Goal: Transaction & Acquisition: Book appointment/travel/reservation

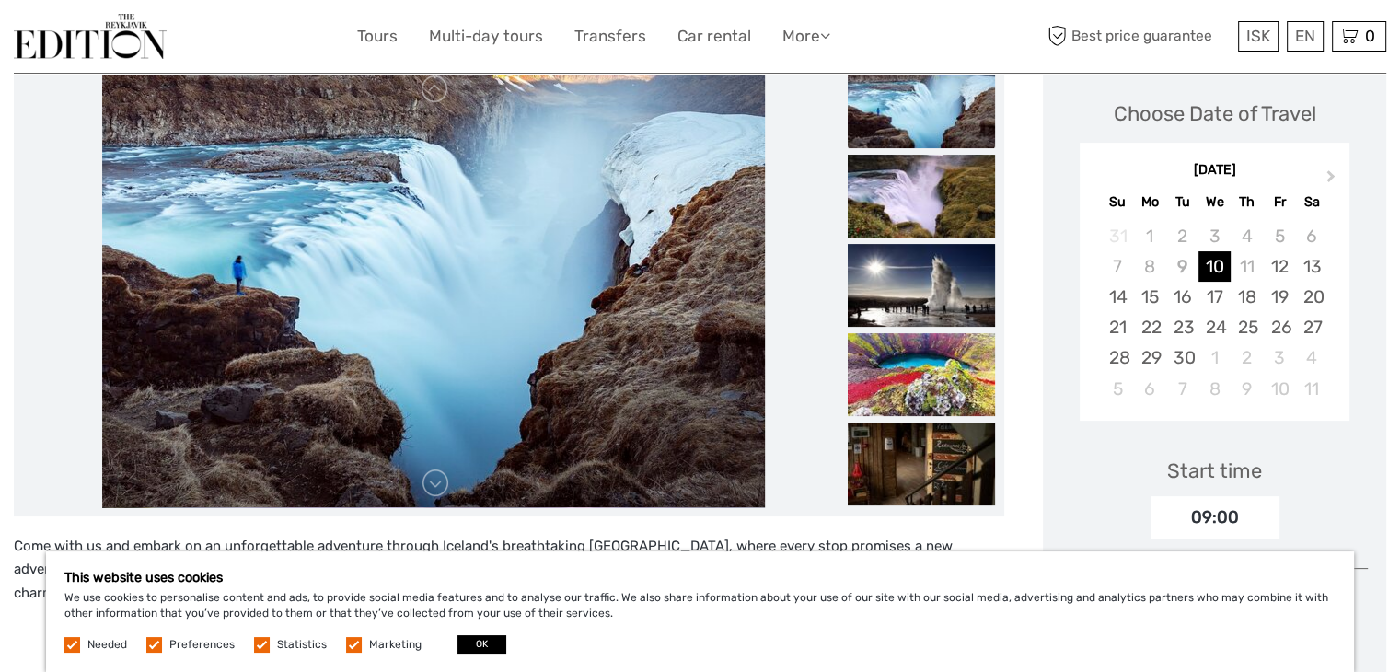
scroll to position [368, 0]
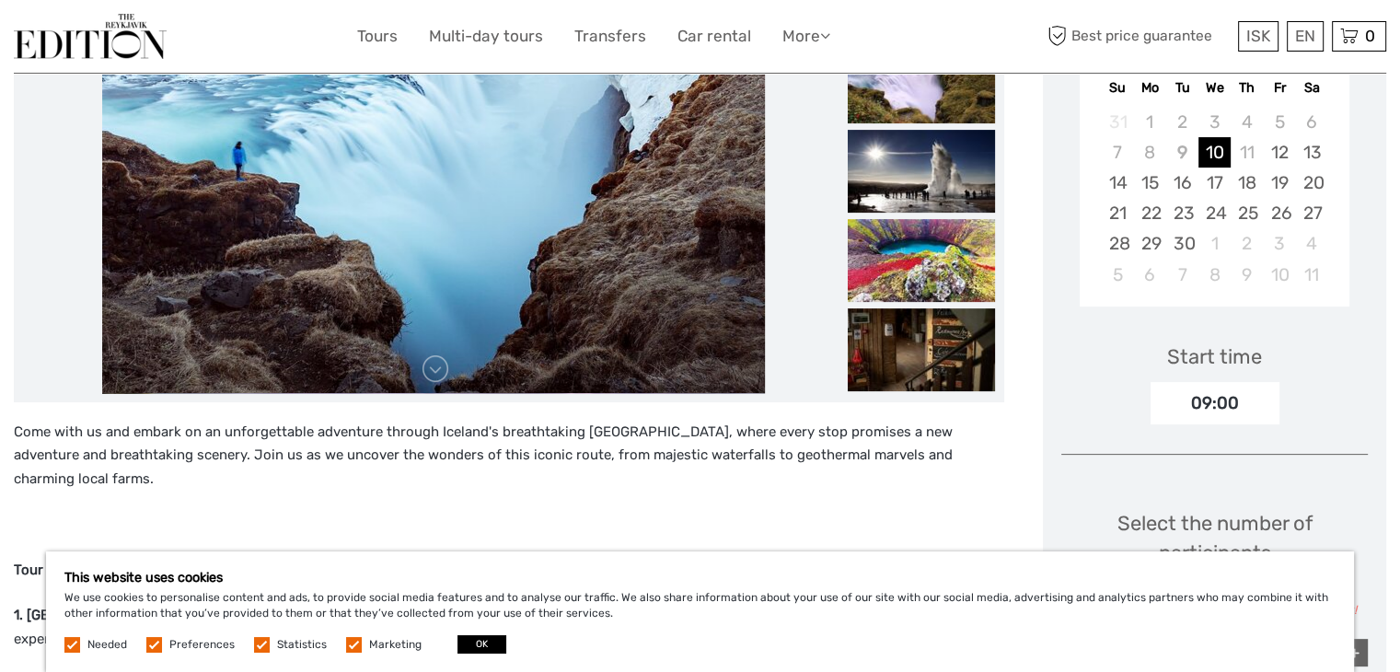
click at [157, 647] on label at bounding box center [154, 645] width 16 height 16
click at [0, 0] on input "checkbox" at bounding box center [0, 0] width 0 height 0
click at [258, 643] on label at bounding box center [262, 645] width 16 height 16
click at [0, 0] on input "checkbox" at bounding box center [0, 0] width 0 height 0
click at [347, 639] on label at bounding box center [354, 645] width 16 height 16
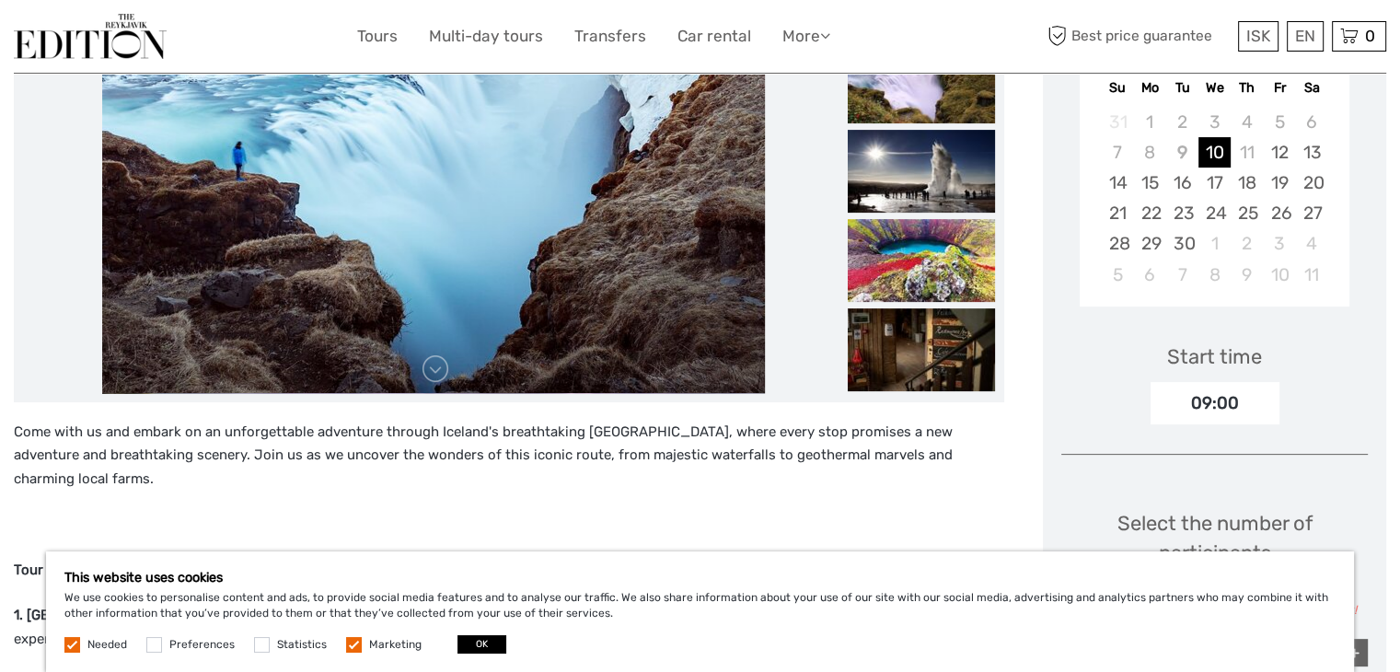
click at [0, 0] on input "checkbox" at bounding box center [0, 0] width 0 height 0
click at [478, 649] on button "OK" at bounding box center [481, 644] width 49 height 18
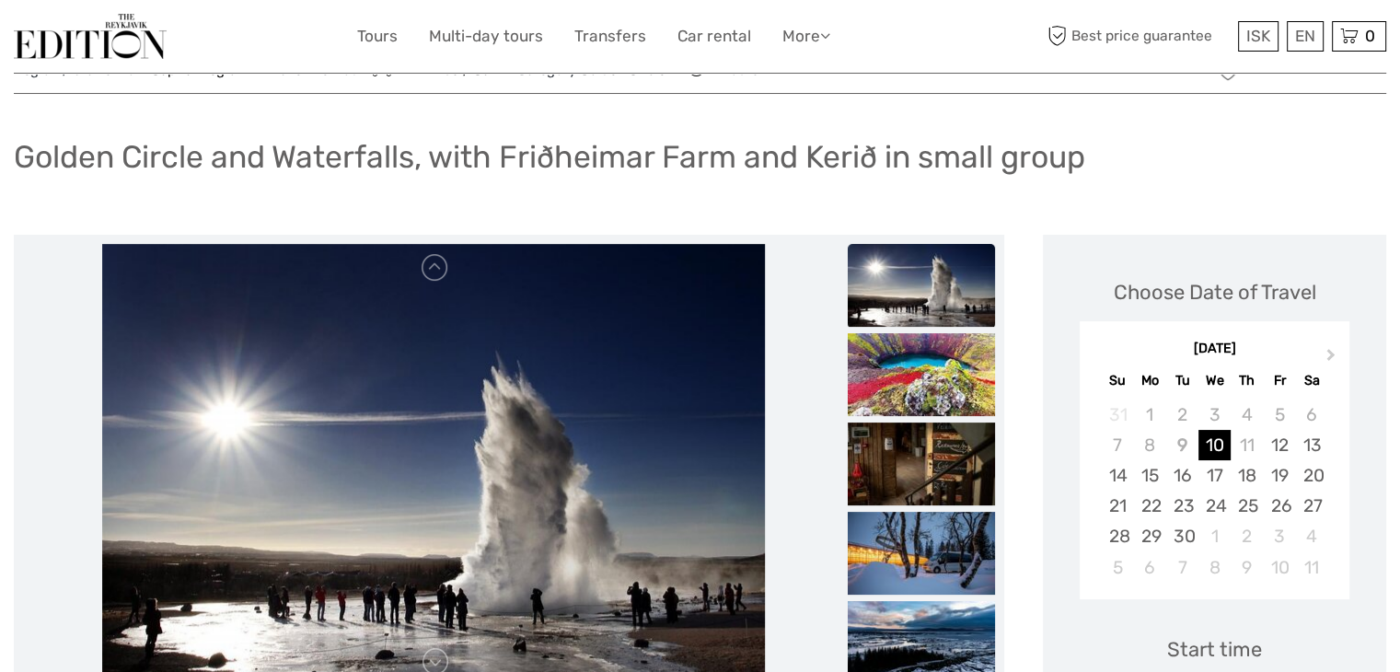
scroll to position [0, 0]
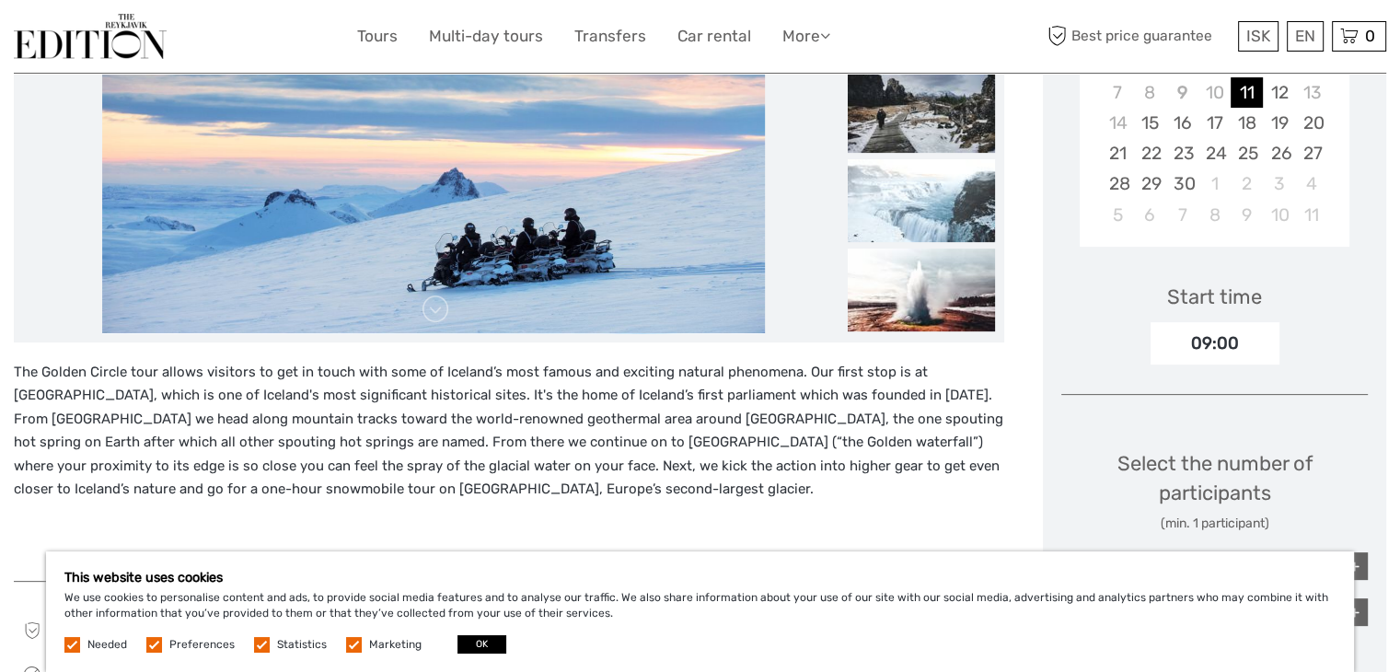
scroll to position [460, 0]
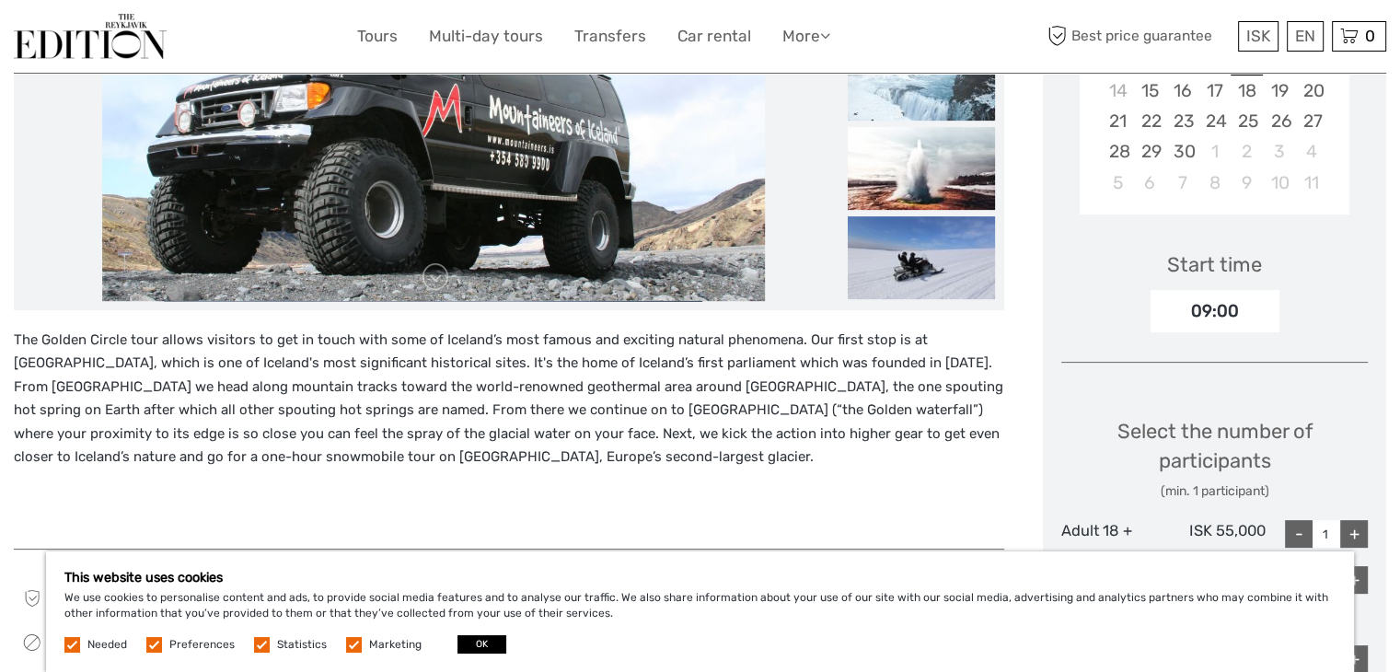
drag, startPoint x: 64, startPoint y: 642, endPoint x: 133, endPoint y: 651, distance: 68.7
click at [71, 642] on label at bounding box center [72, 645] width 16 height 16
click at [77, 644] on label at bounding box center [72, 645] width 16 height 16
click at [153, 650] on label at bounding box center [154, 645] width 16 height 16
click at [0, 0] on input "checkbox" at bounding box center [0, 0] width 0 height 0
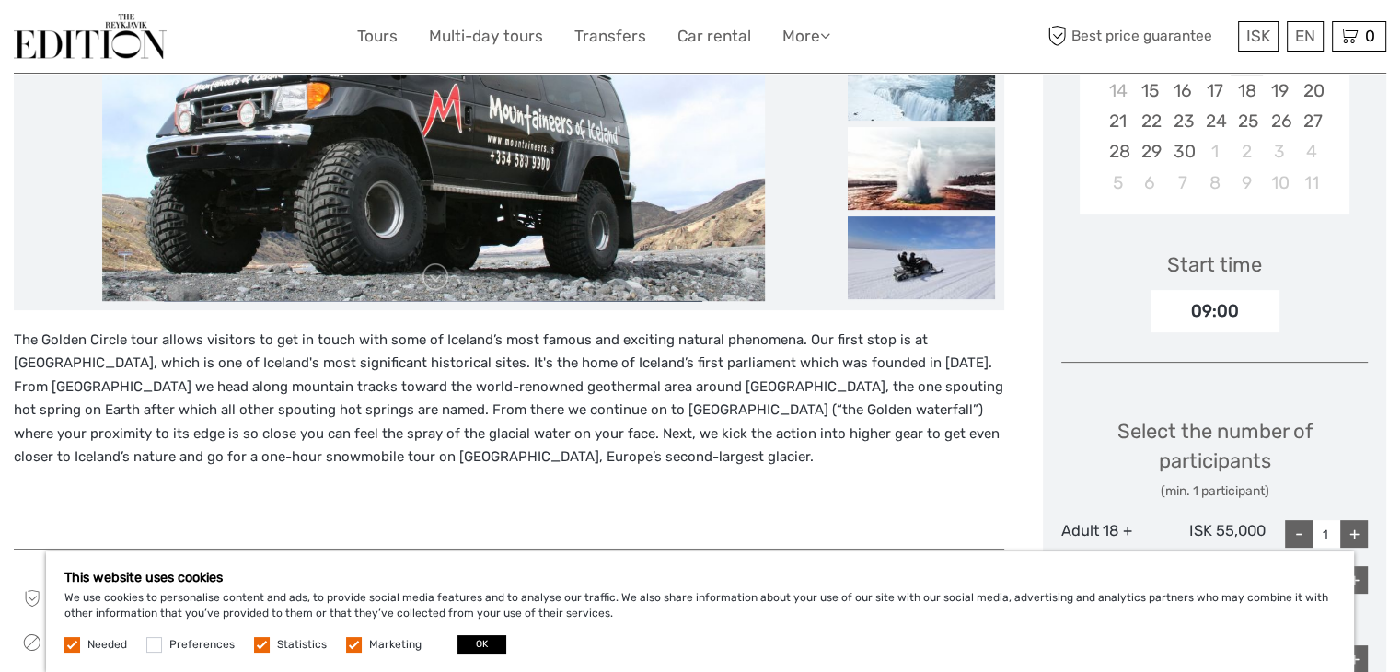
click at [254, 641] on label at bounding box center [262, 645] width 16 height 16
click at [0, 0] on input "checkbox" at bounding box center [0, 0] width 0 height 0
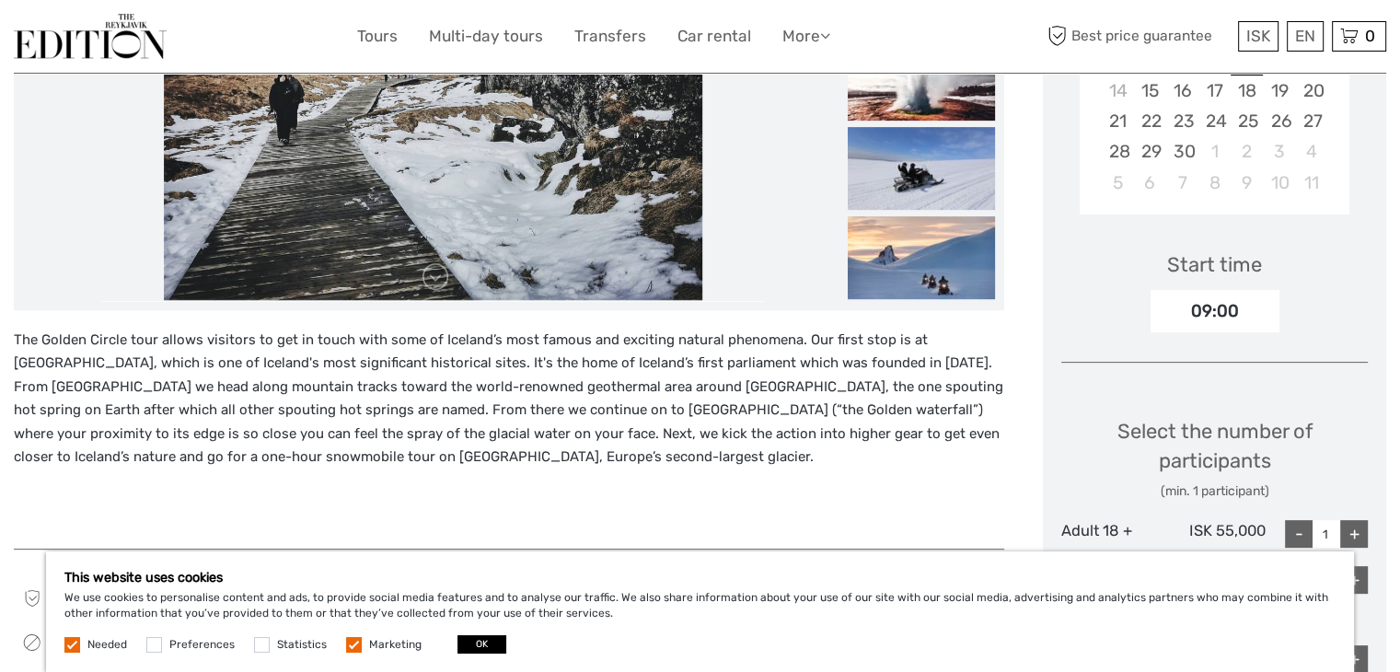
click at [346, 644] on label at bounding box center [354, 645] width 16 height 16
click at [0, 0] on input "checkbox" at bounding box center [0, 0] width 0 height 0
click at [476, 654] on div "This website uses cookies We use cookies to personalise content and ads, to pro…" at bounding box center [700, 611] width 1308 height 121
drag, startPoint x: 482, startPoint y: 647, endPoint x: 493, endPoint y: 644, distance: 11.4
click at [487, 648] on button "OK" at bounding box center [481, 644] width 49 height 18
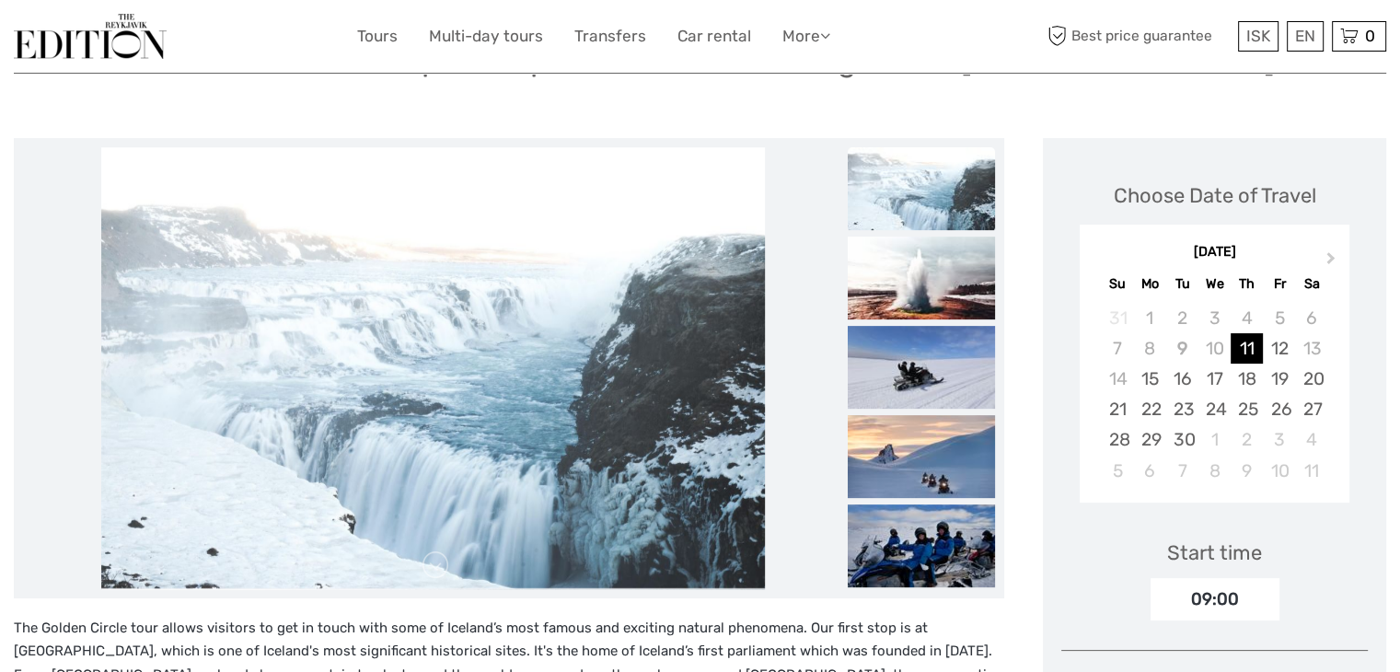
scroll to position [184, 0]
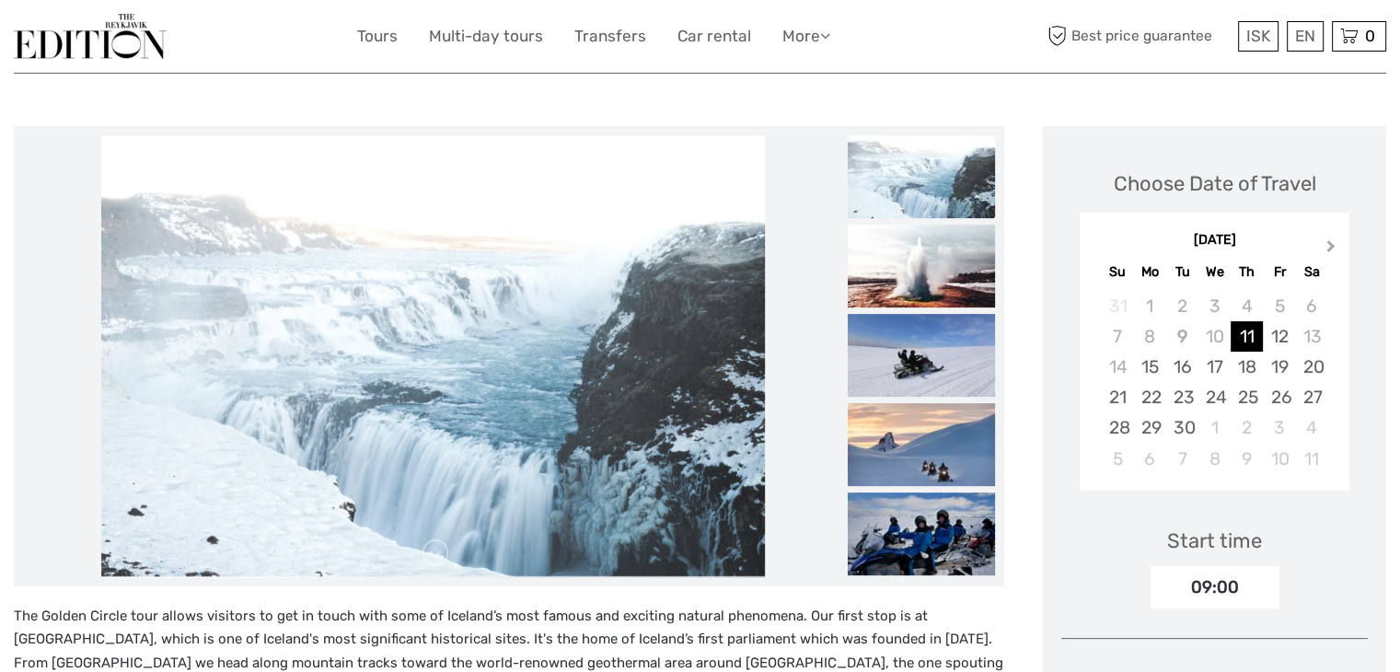
click at [1331, 245] on span "Next Month" at bounding box center [1331, 250] width 0 height 27
click at [1323, 243] on button "Next Month" at bounding box center [1332, 250] width 29 height 29
click at [1093, 248] on button "Previous Month" at bounding box center [1096, 250] width 29 height 29
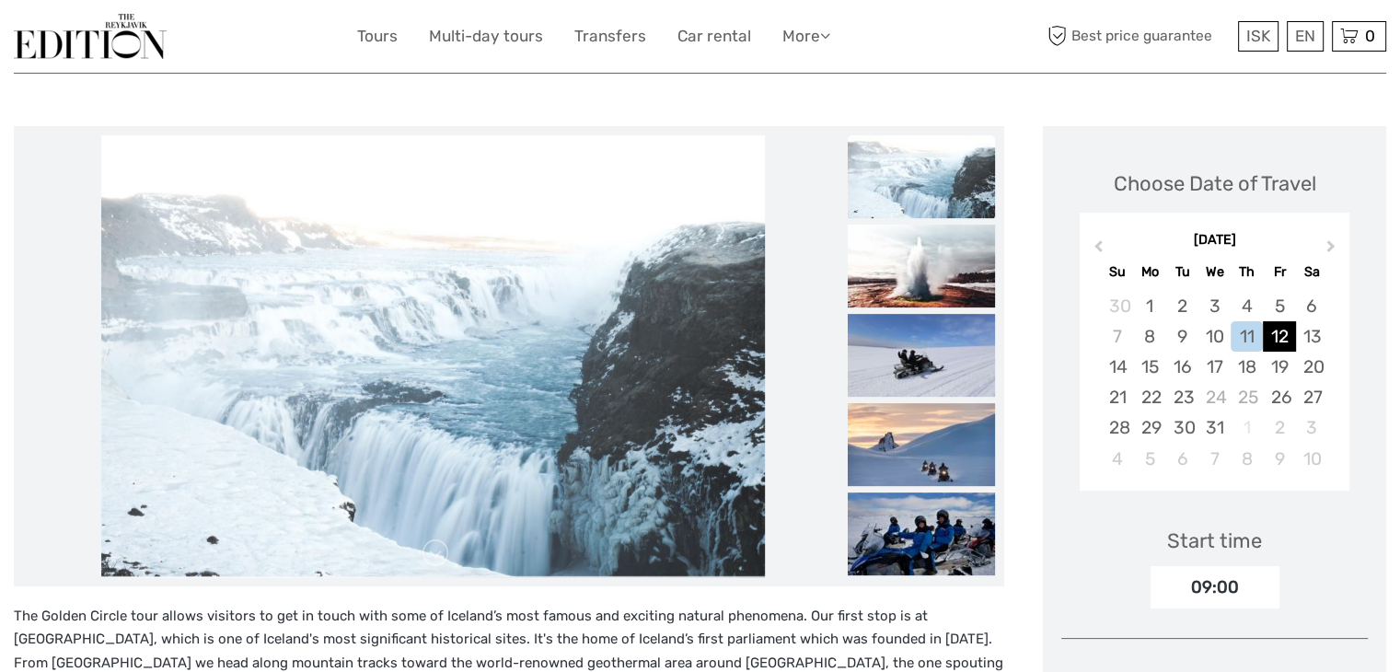
click at [1278, 331] on div "12" at bounding box center [1279, 336] width 32 height 30
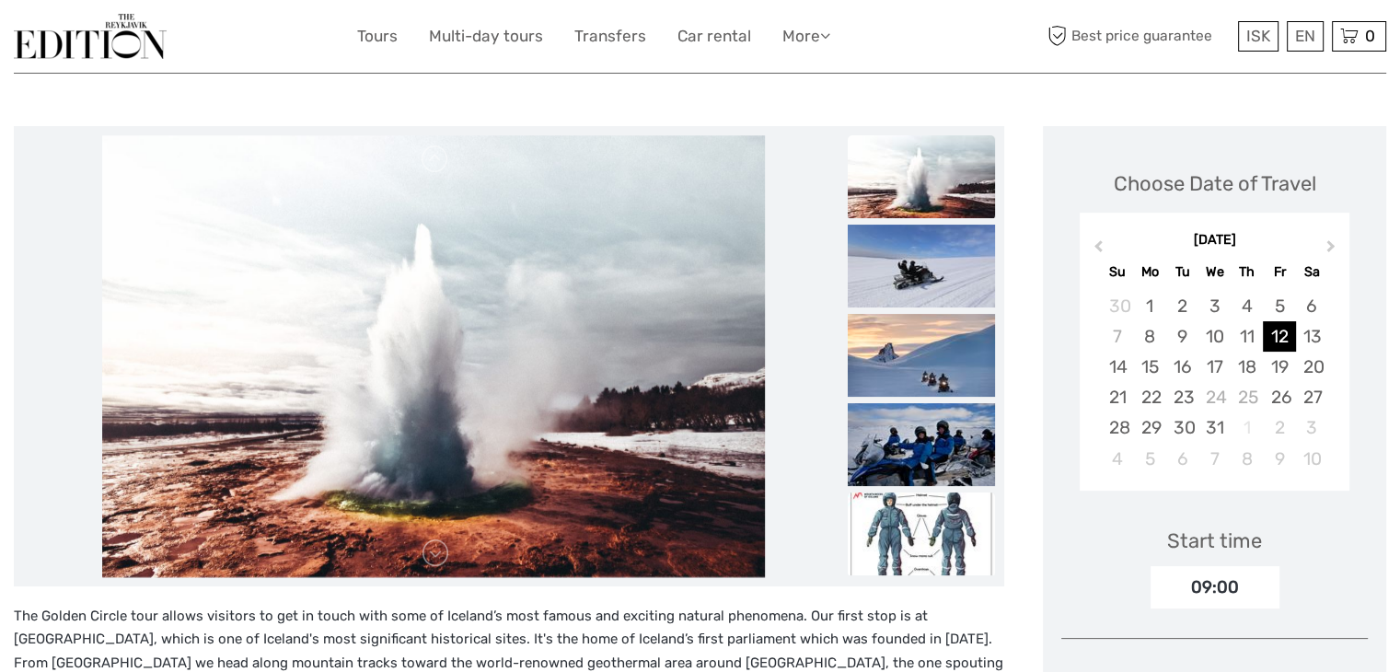
click at [941, 532] on img at bounding box center [921, 533] width 147 height 83
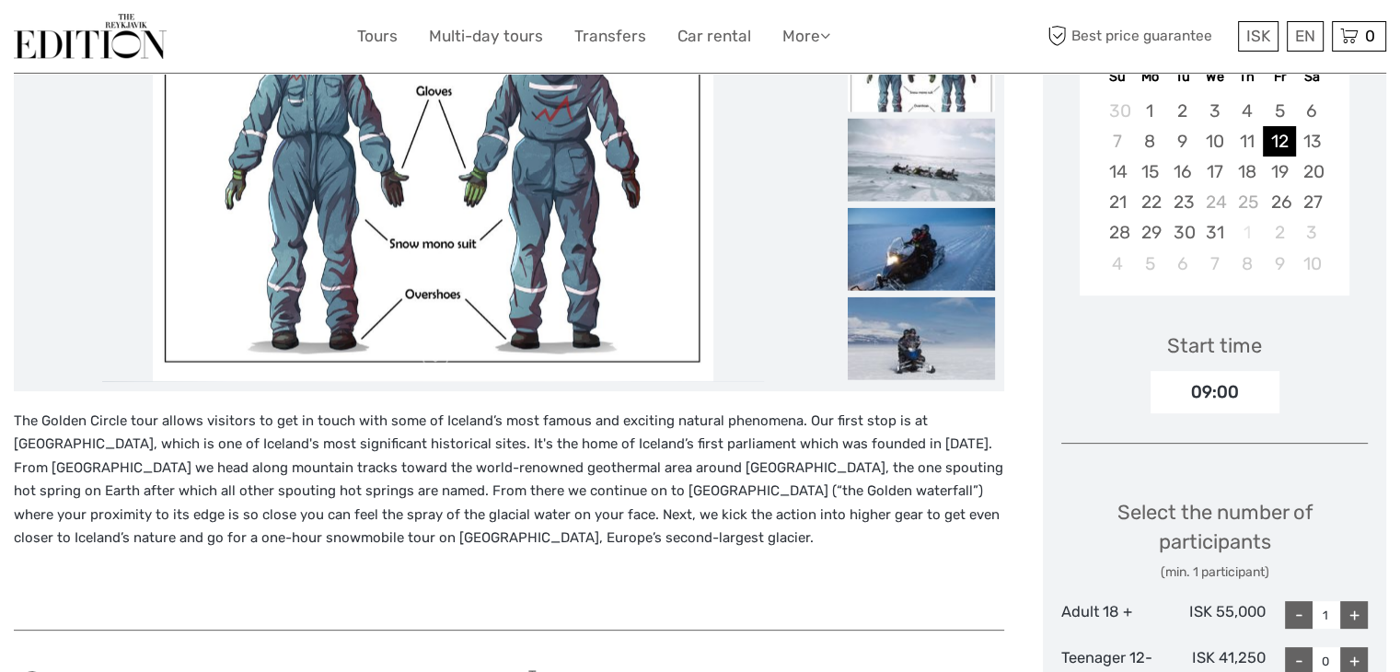
scroll to position [368, 0]
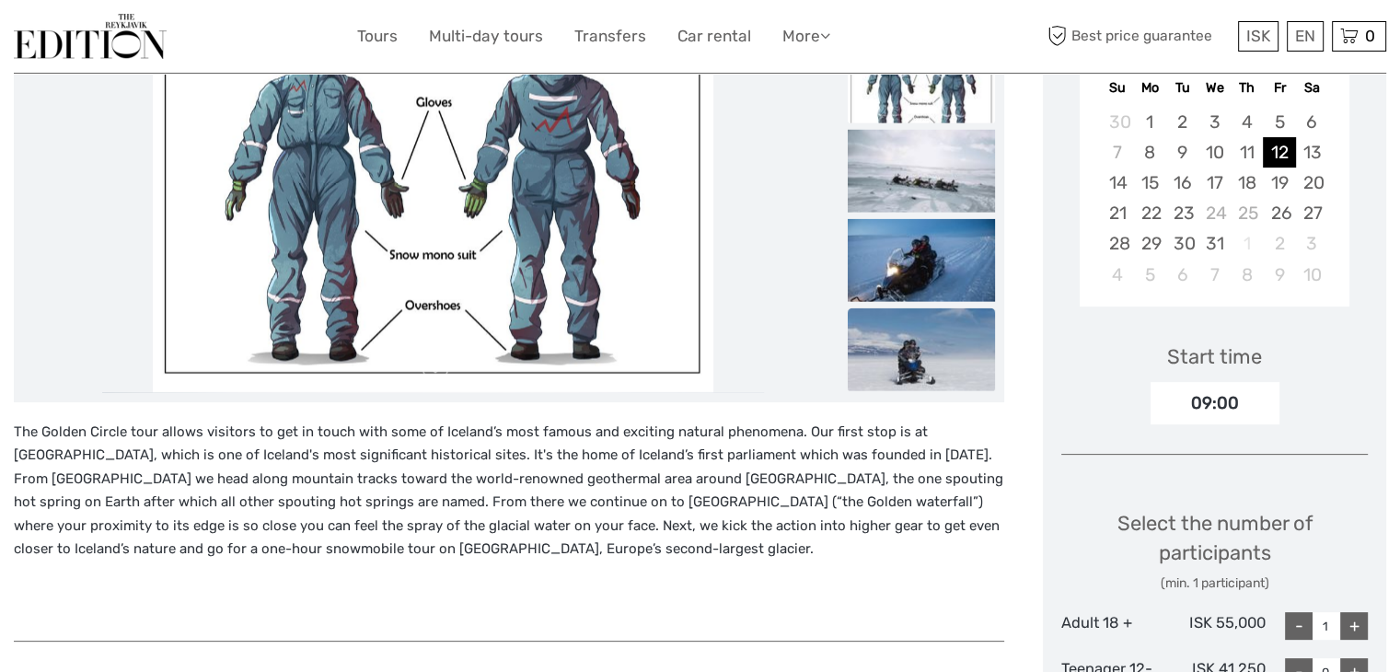
click at [878, 345] on img at bounding box center [921, 348] width 147 height 83
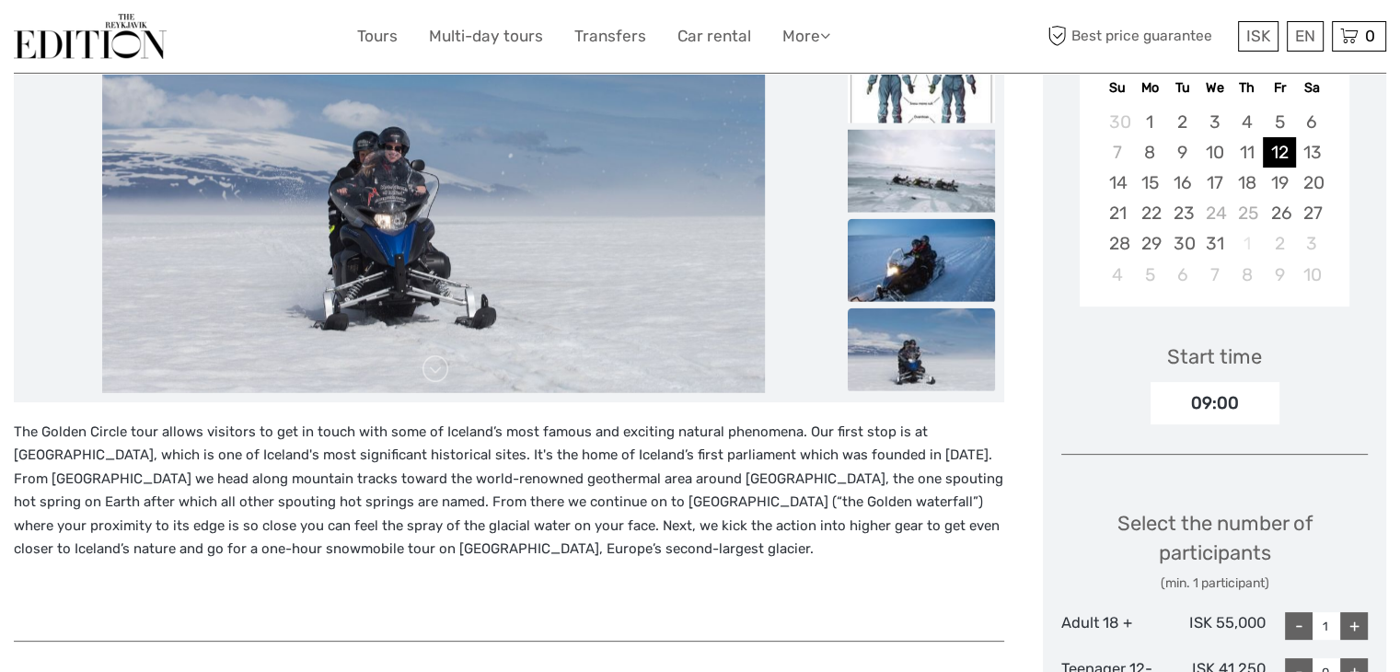
click at [936, 255] on img at bounding box center [921, 259] width 147 height 83
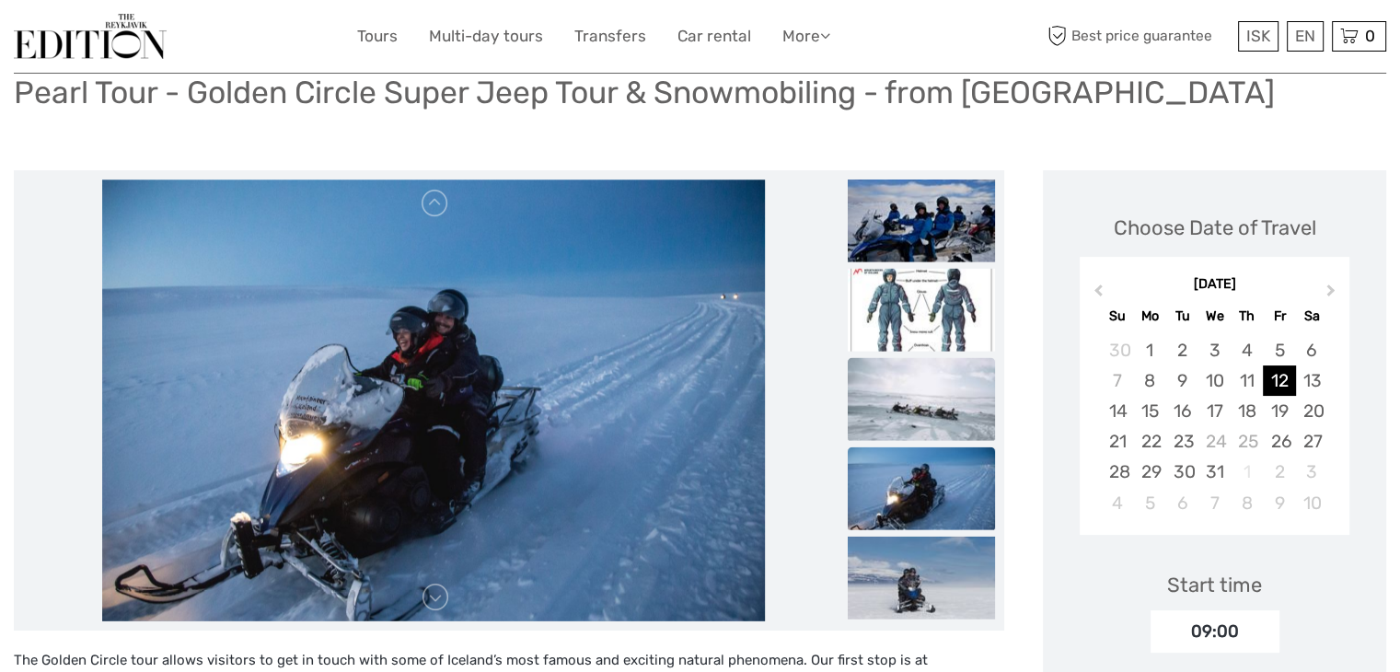
scroll to position [92, 0]
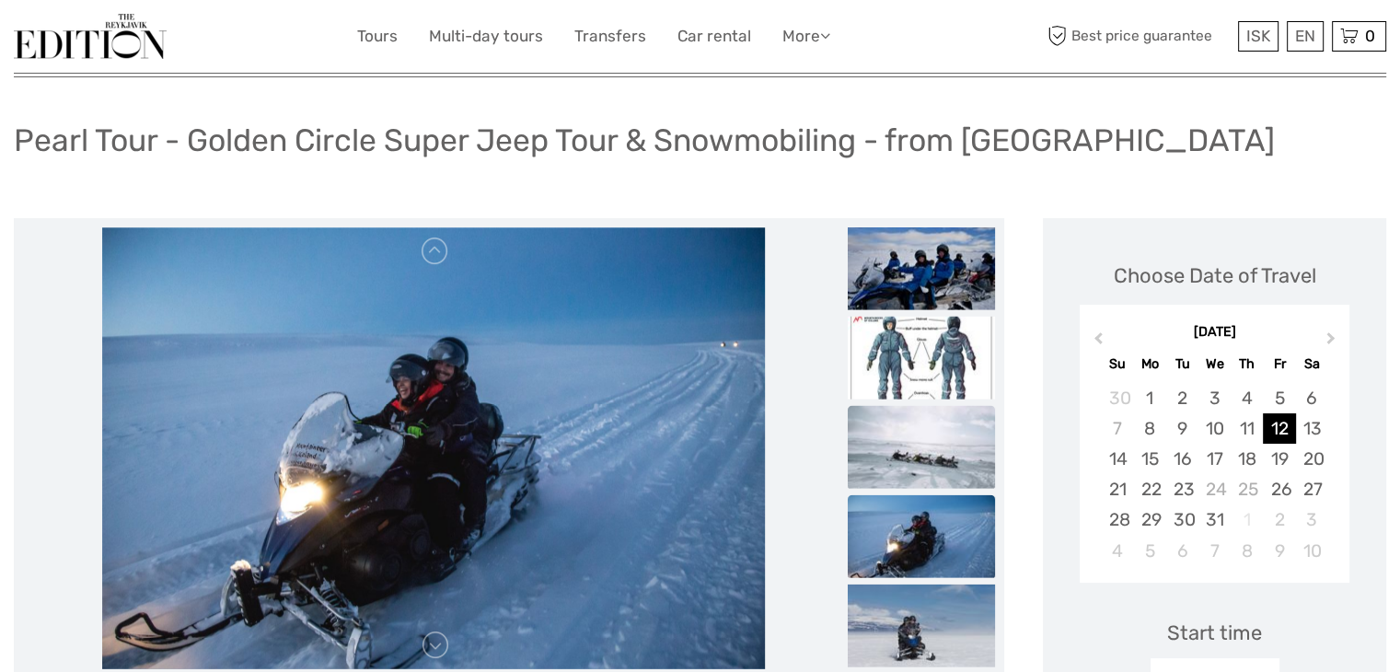
click at [931, 443] on img at bounding box center [921, 446] width 147 height 83
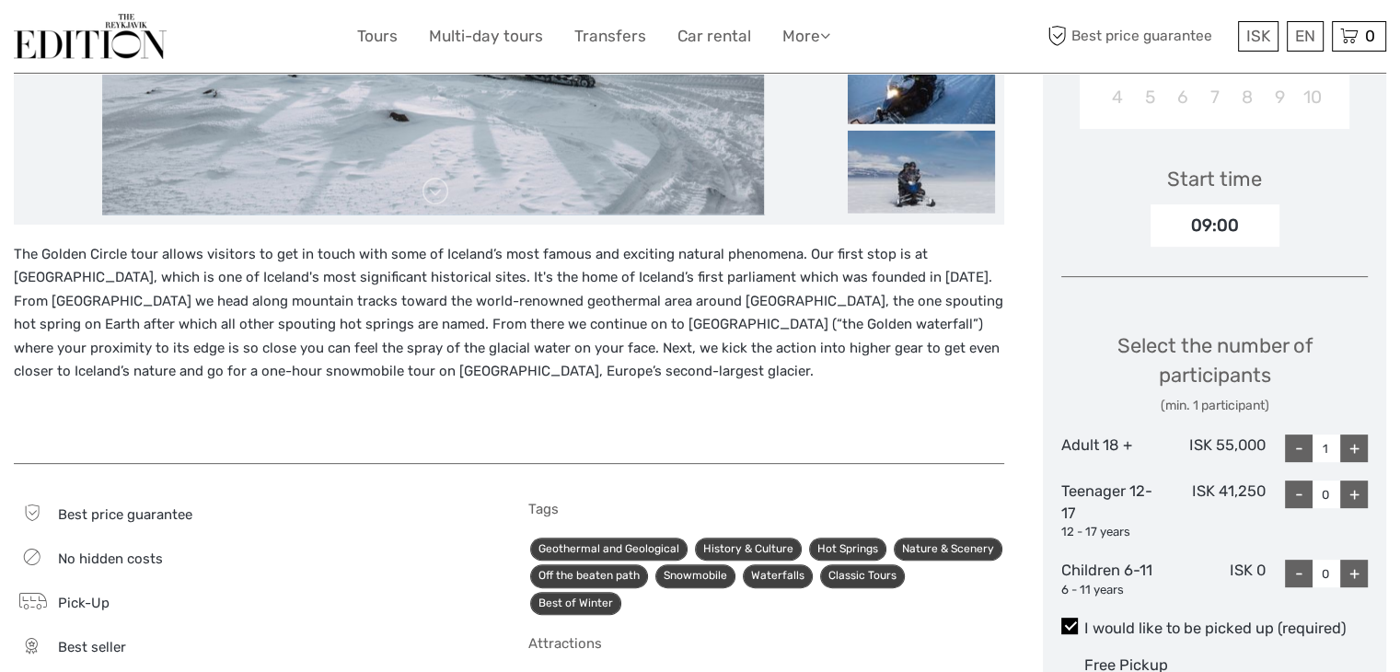
scroll to position [276, 0]
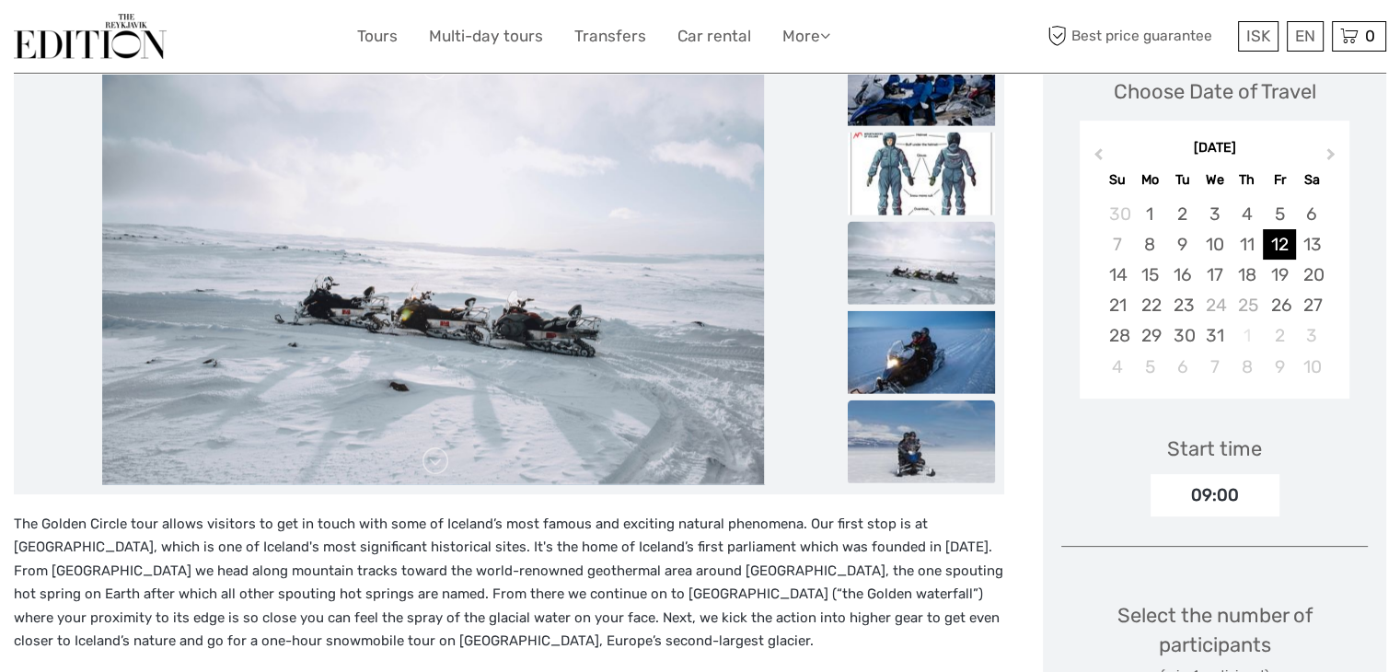
click at [938, 435] on img at bounding box center [921, 440] width 147 height 83
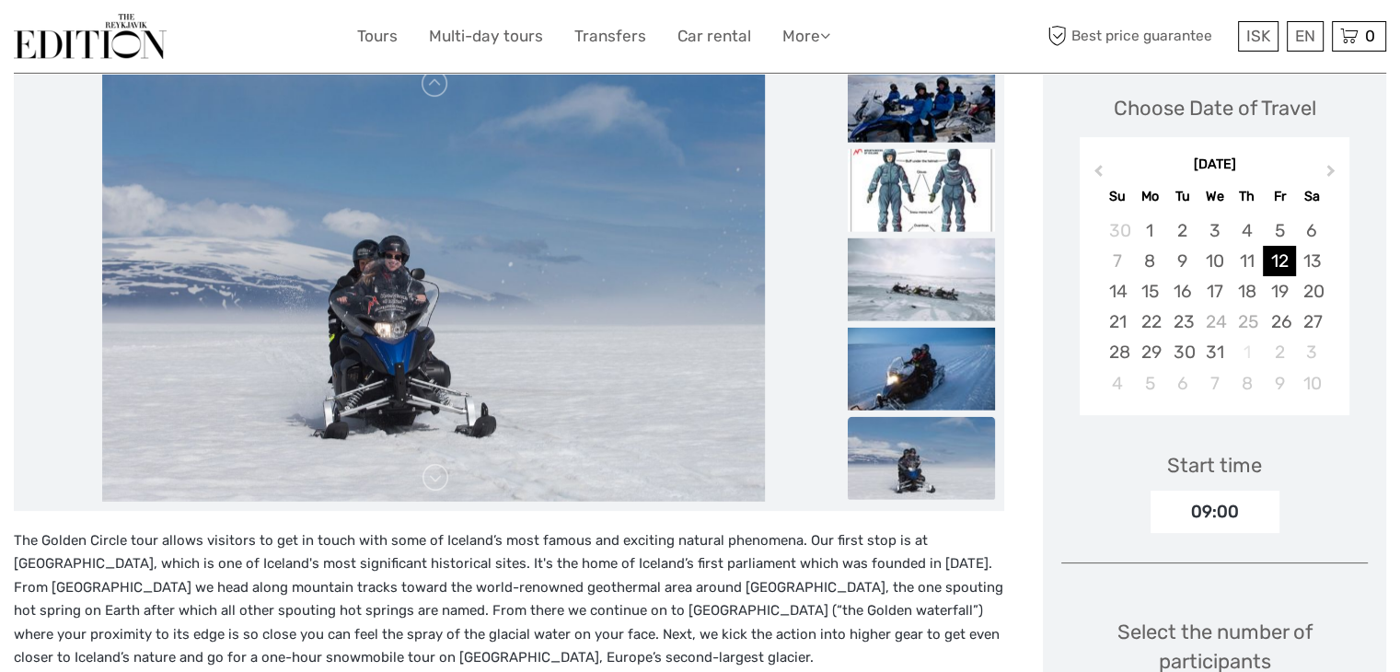
scroll to position [0, 0]
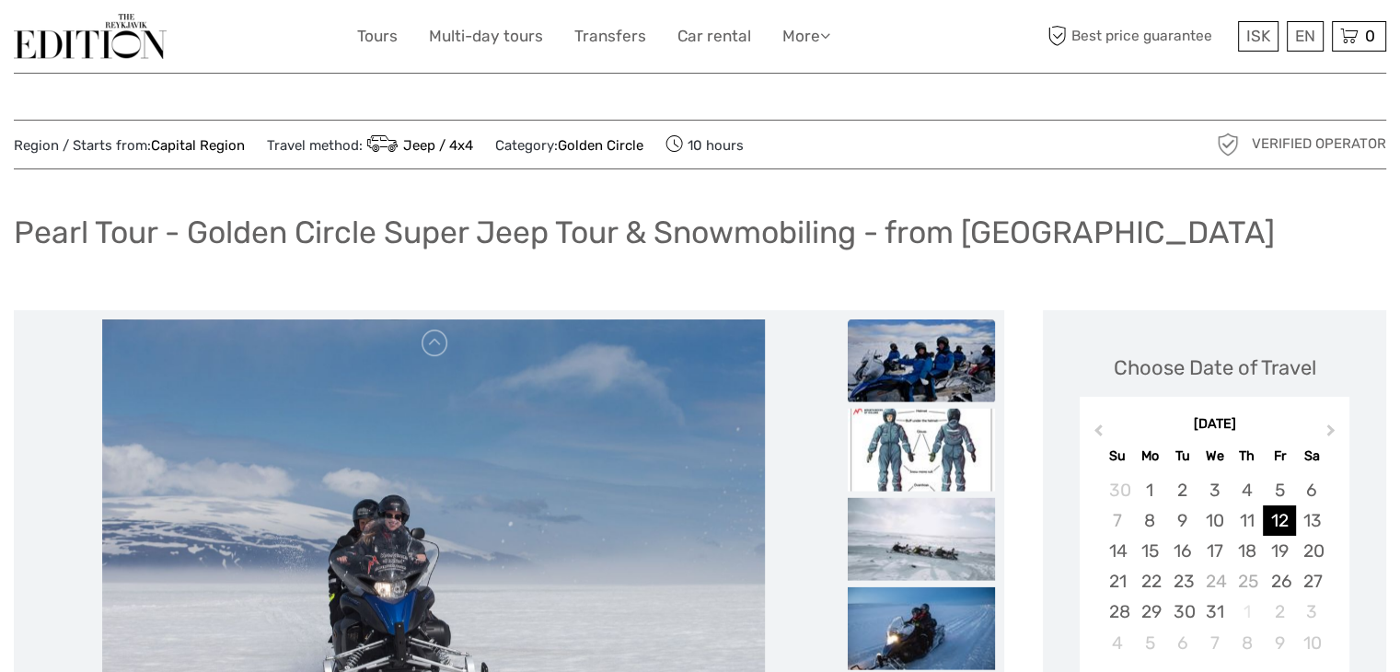
click at [966, 347] on img at bounding box center [921, 359] width 147 height 83
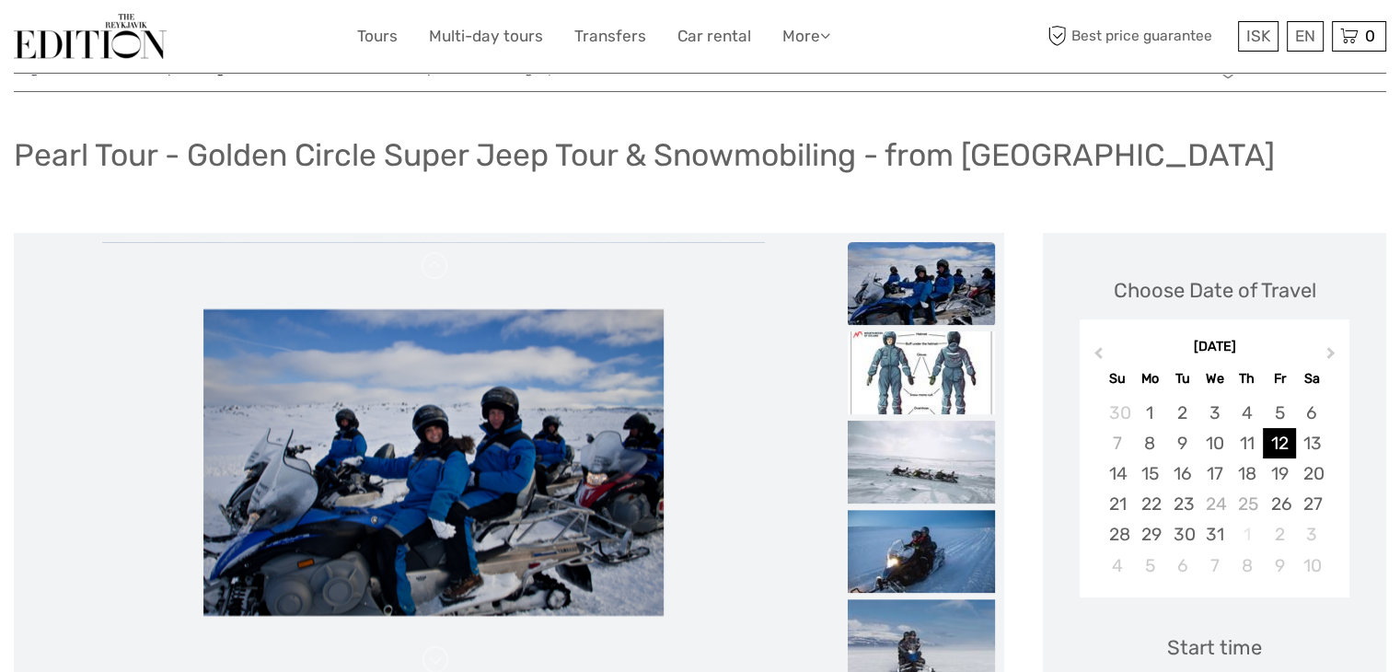
scroll to position [184, 0]
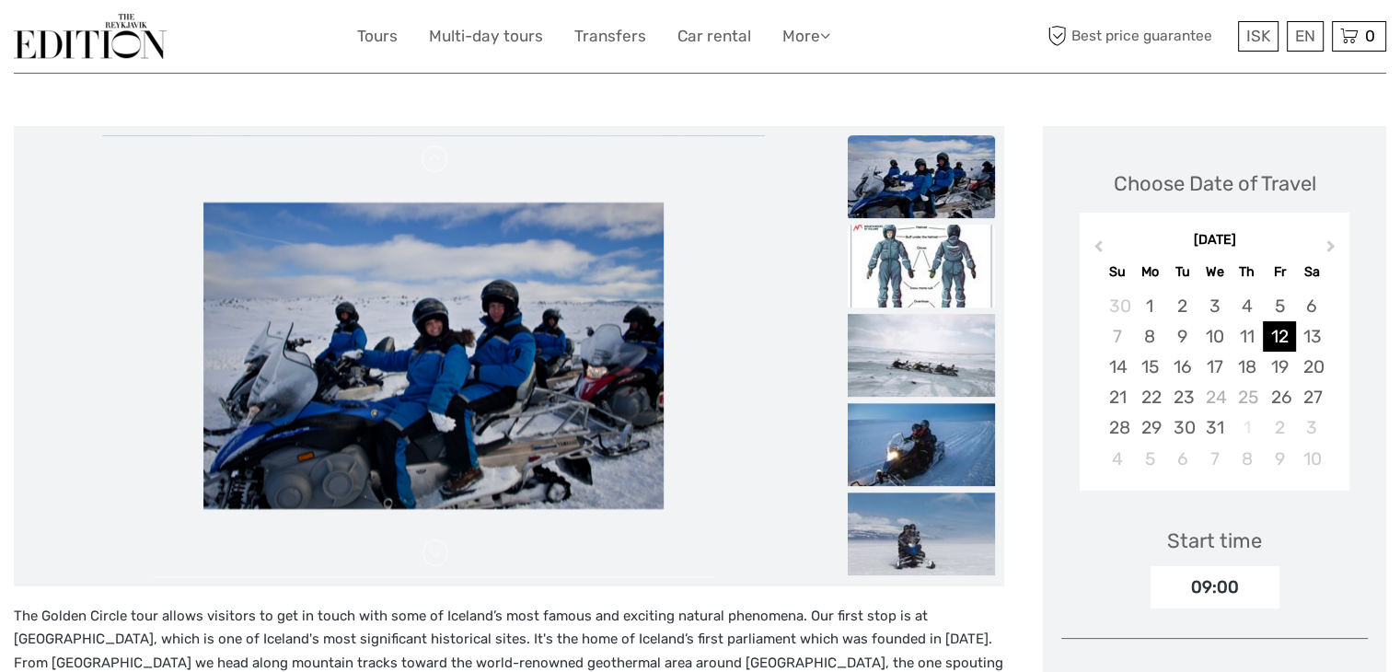
click at [906, 262] on img at bounding box center [921, 266] width 147 height 83
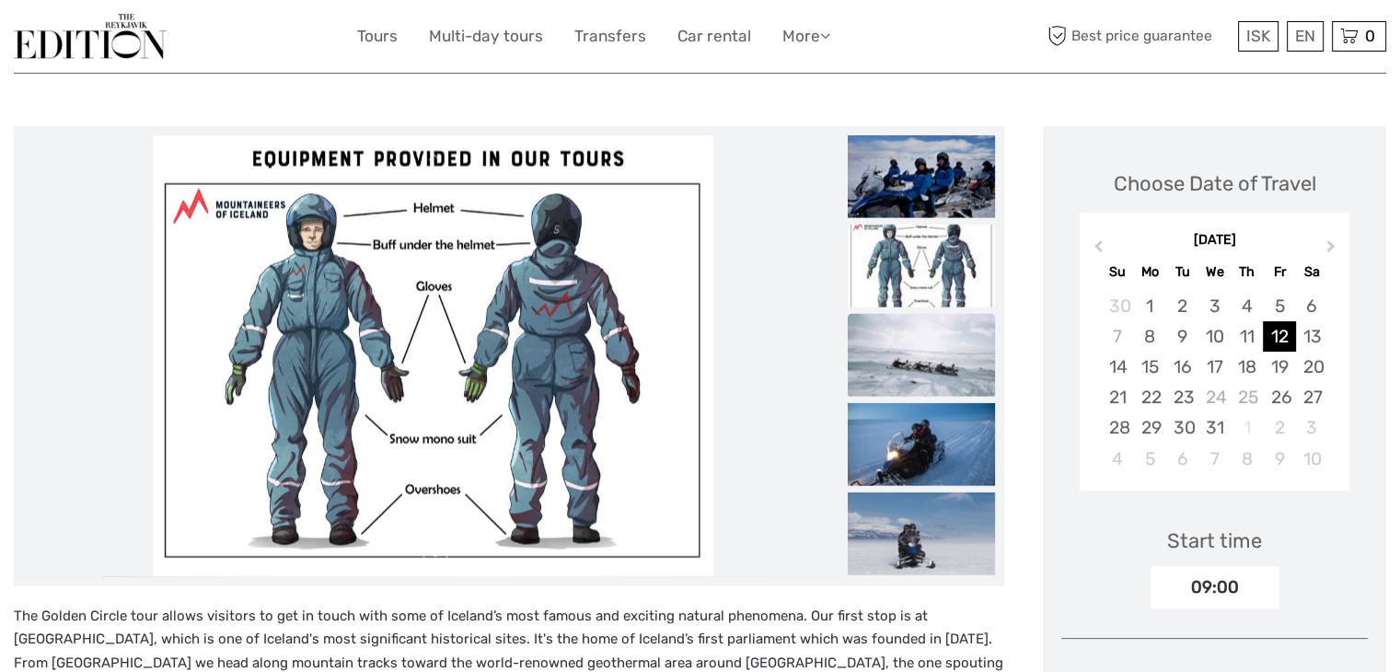
click at [933, 349] on img at bounding box center [921, 354] width 147 height 83
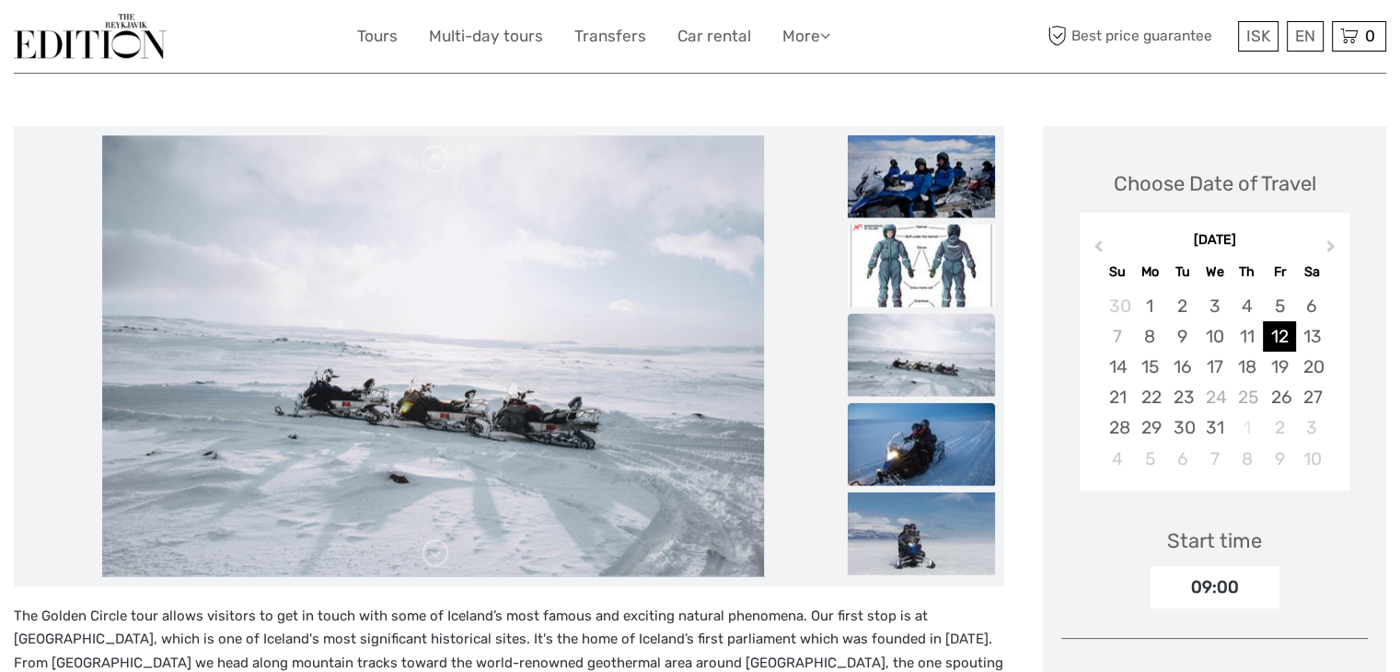
click at [920, 427] on img at bounding box center [921, 443] width 147 height 83
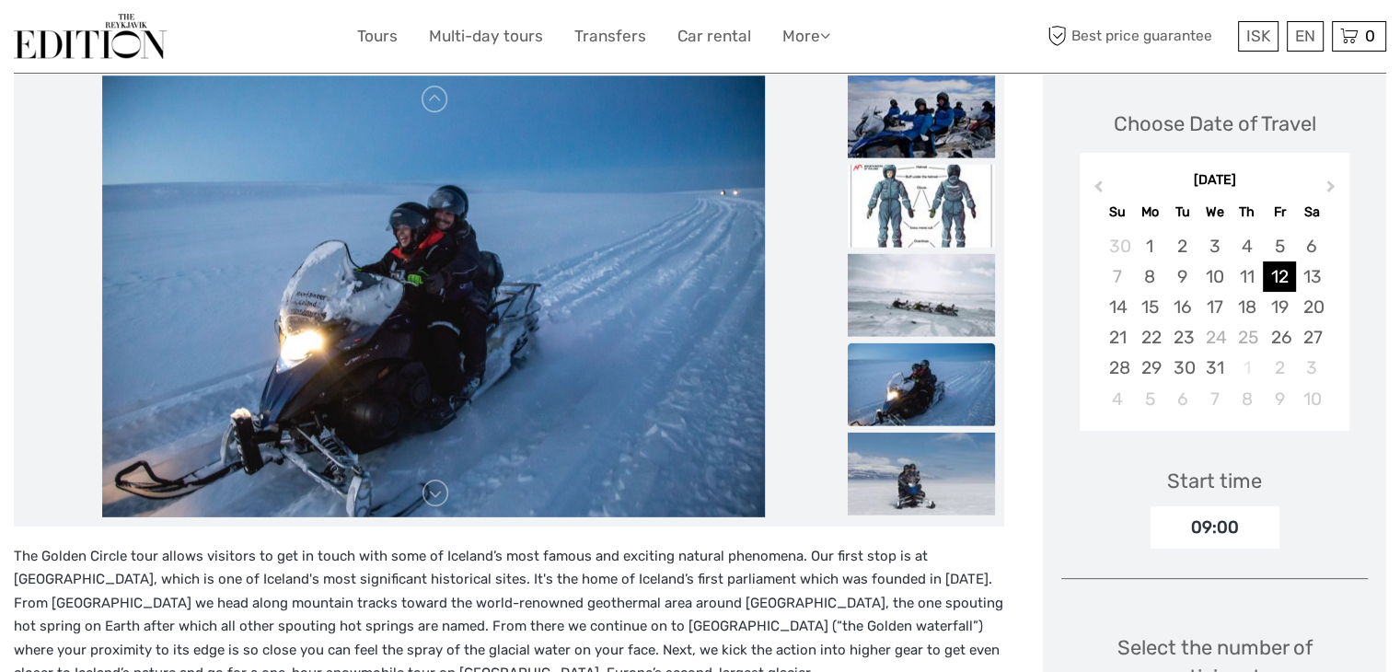
scroll to position [276, 0]
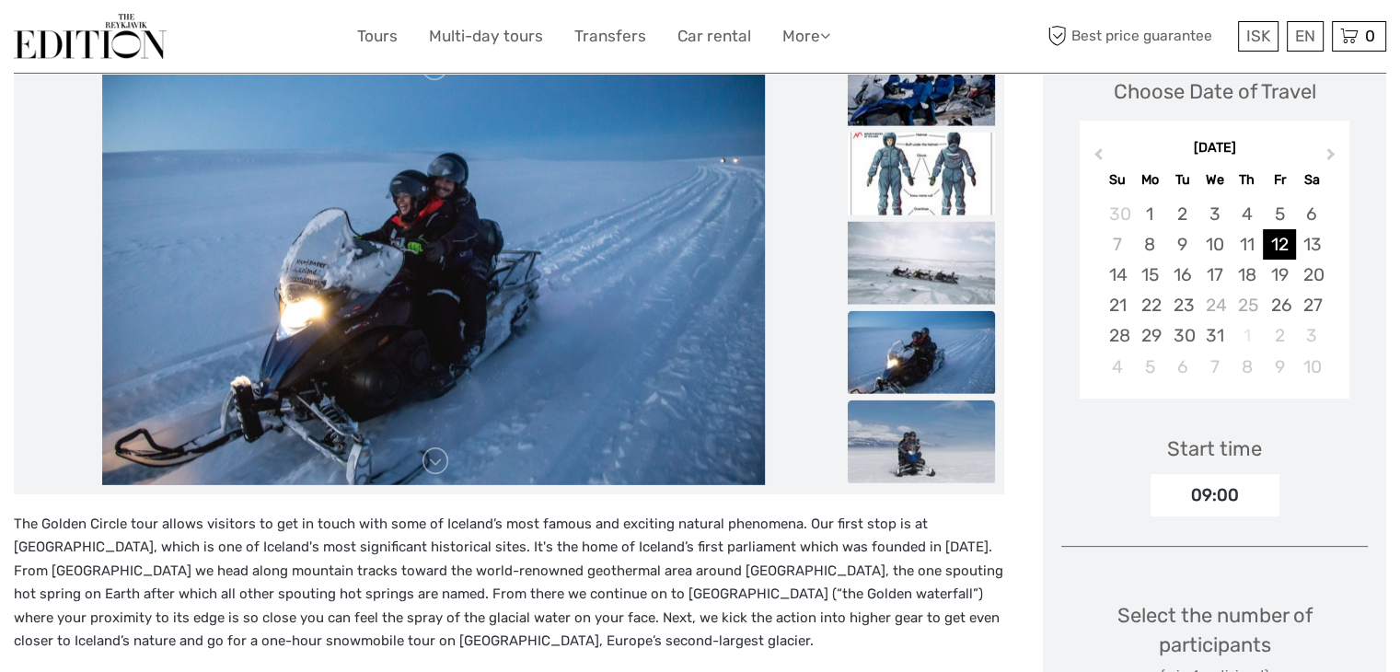
click at [920, 440] on img at bounding box center [921, 440] width 147 height 83
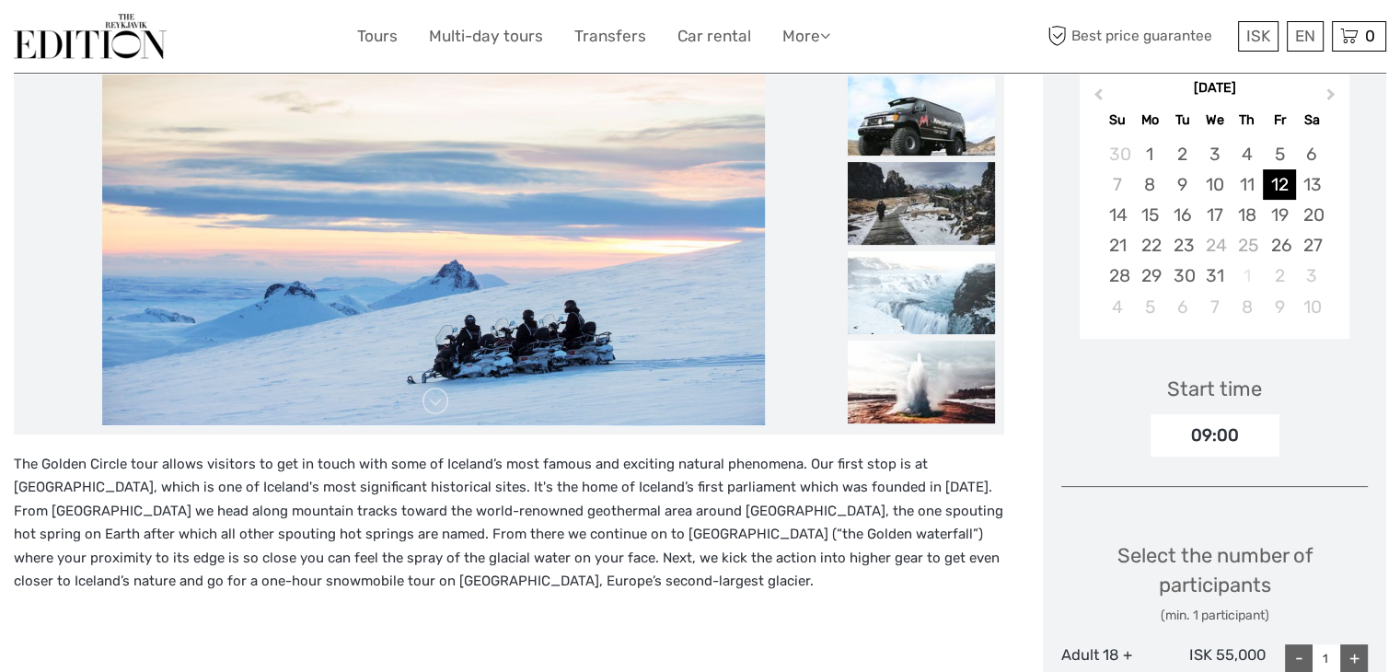
scroll to position [92, 0]
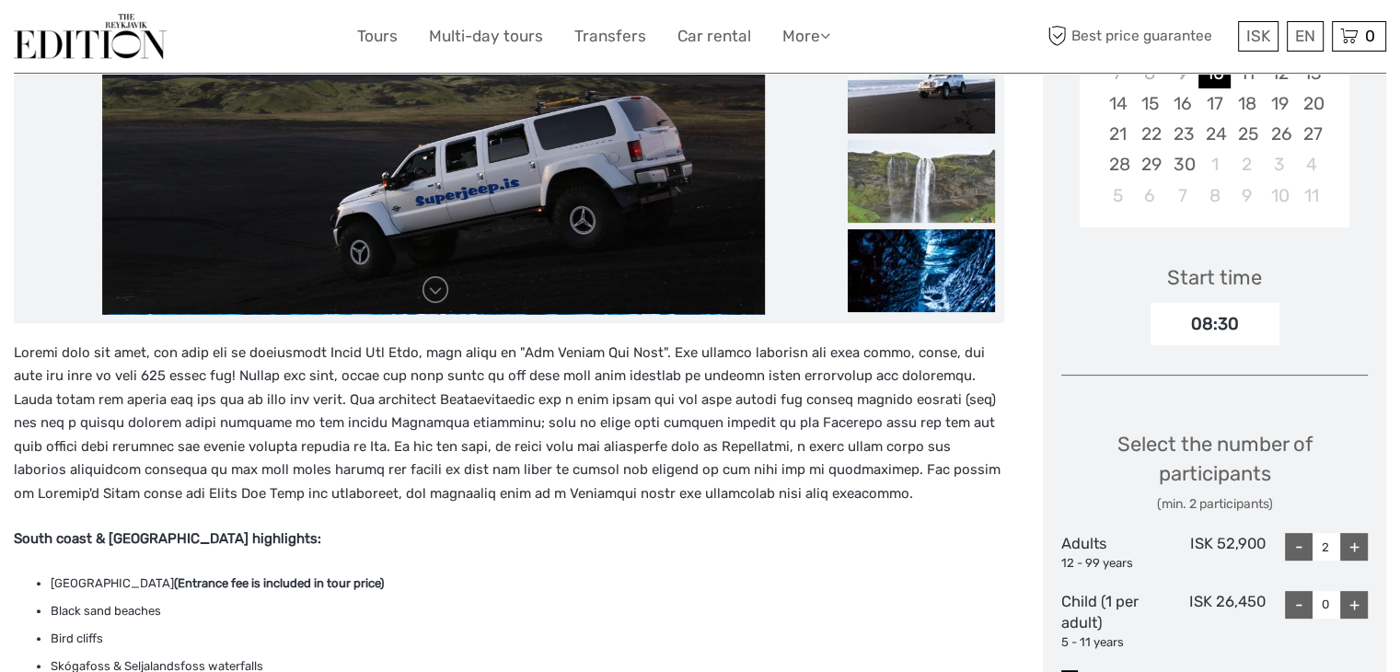
scroll to position [460, 0]
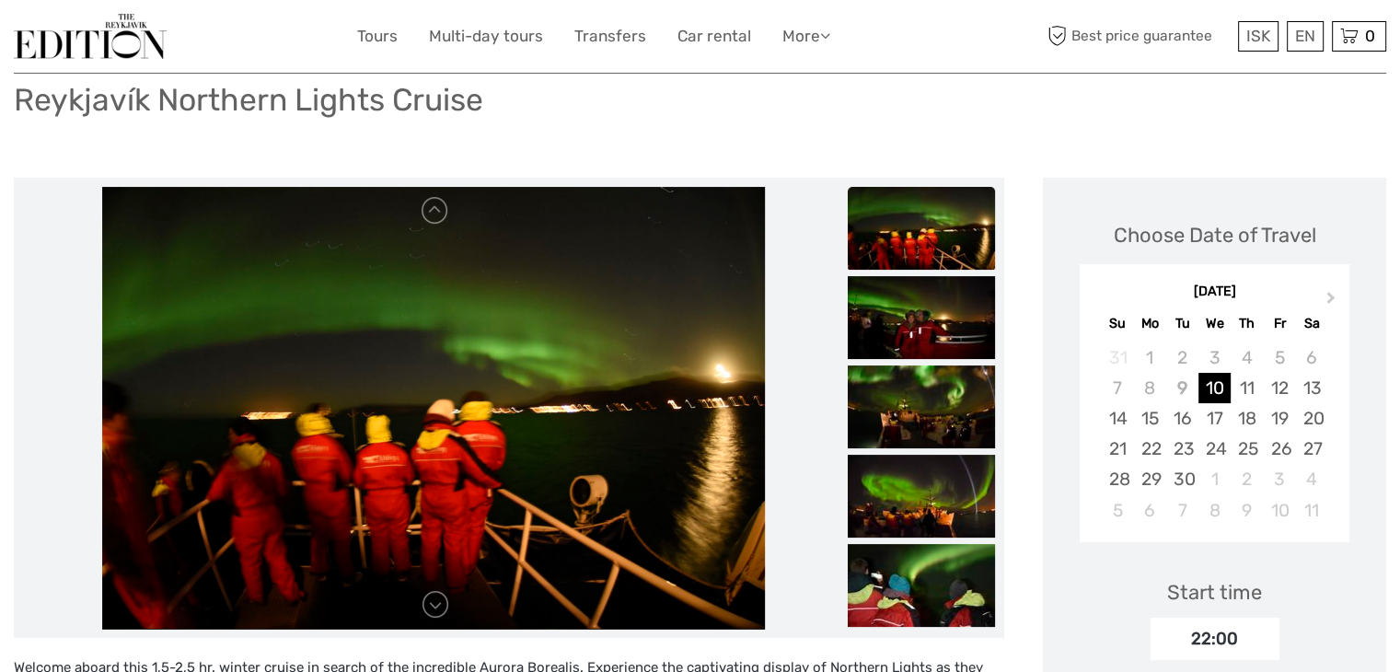
scroll to position [184, 0]
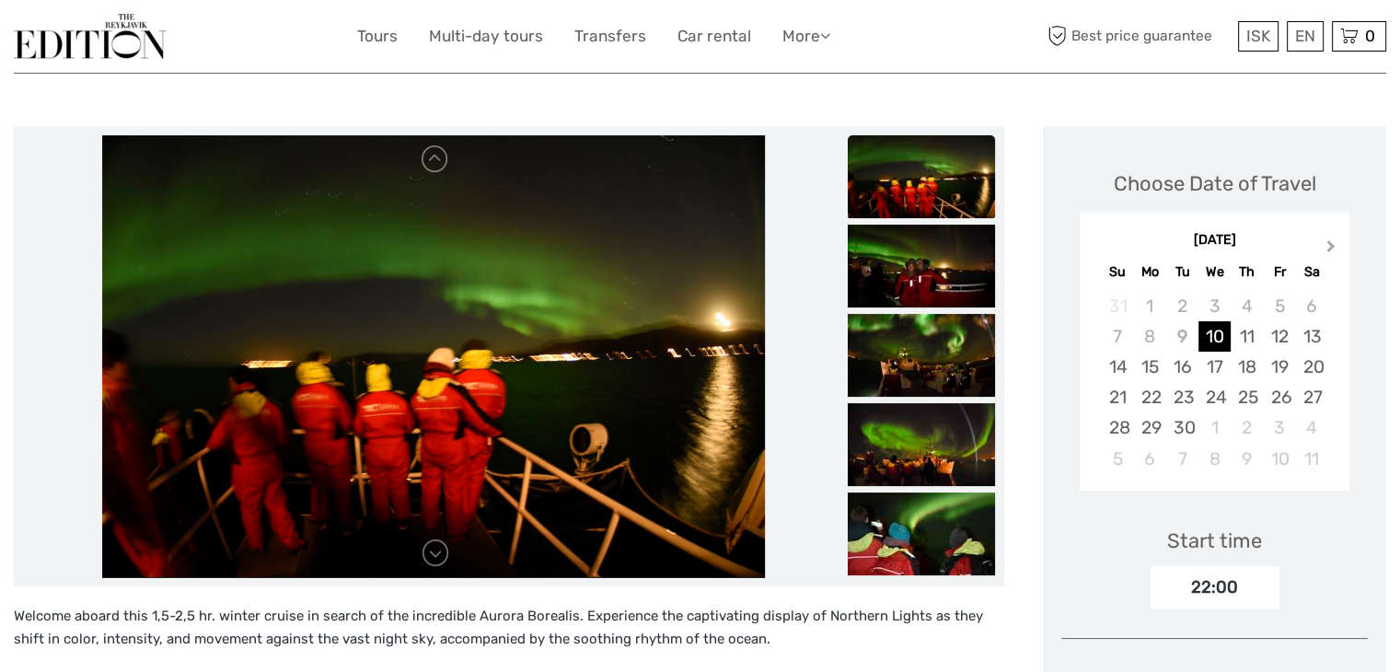
click at [1331, 244] on span "Next Month" at bounding box center [1331, 250] width 0 height 27
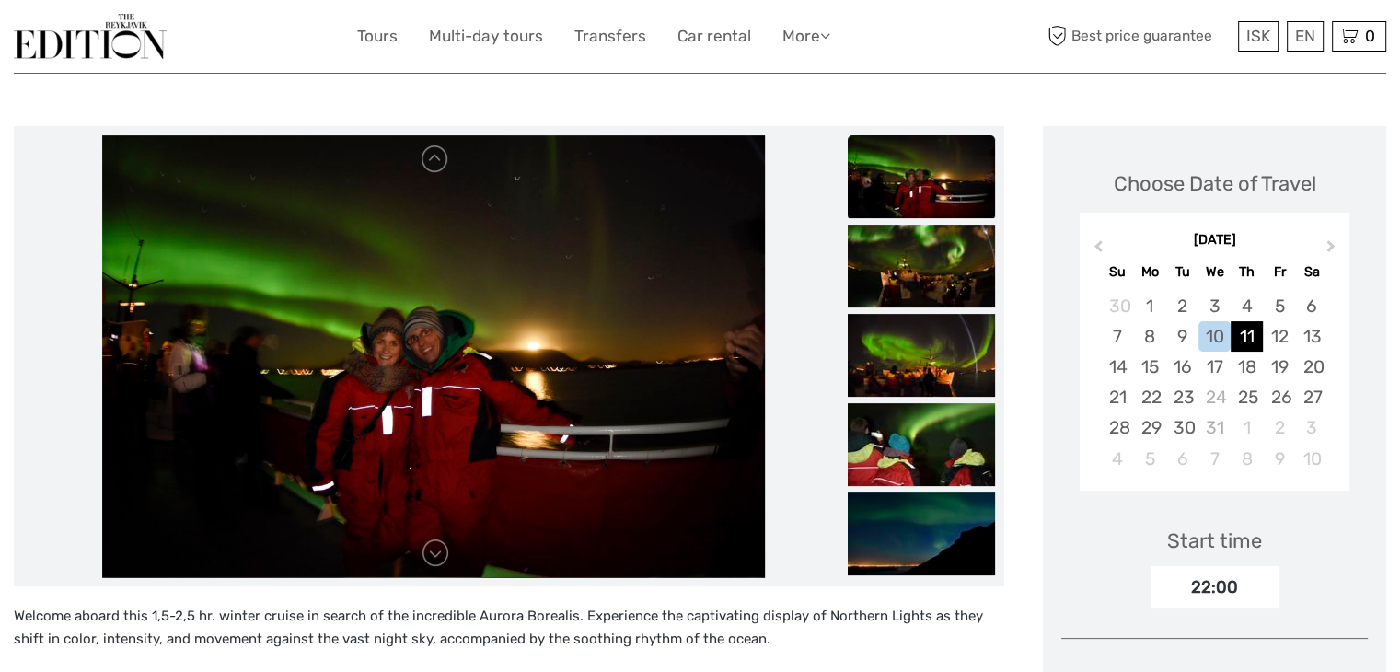
click at [1254, 335] on div "11" at bounding box center [1247, 336] width 32 height 30
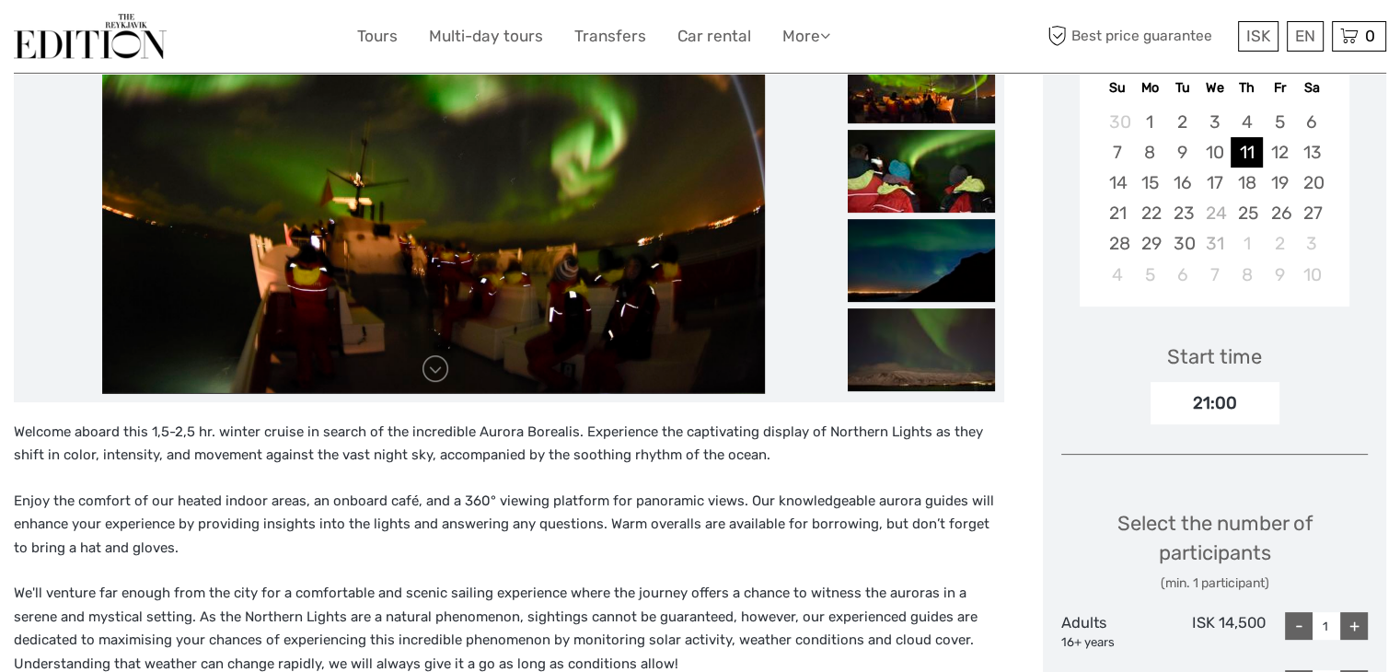
scroll to position [552, 0]
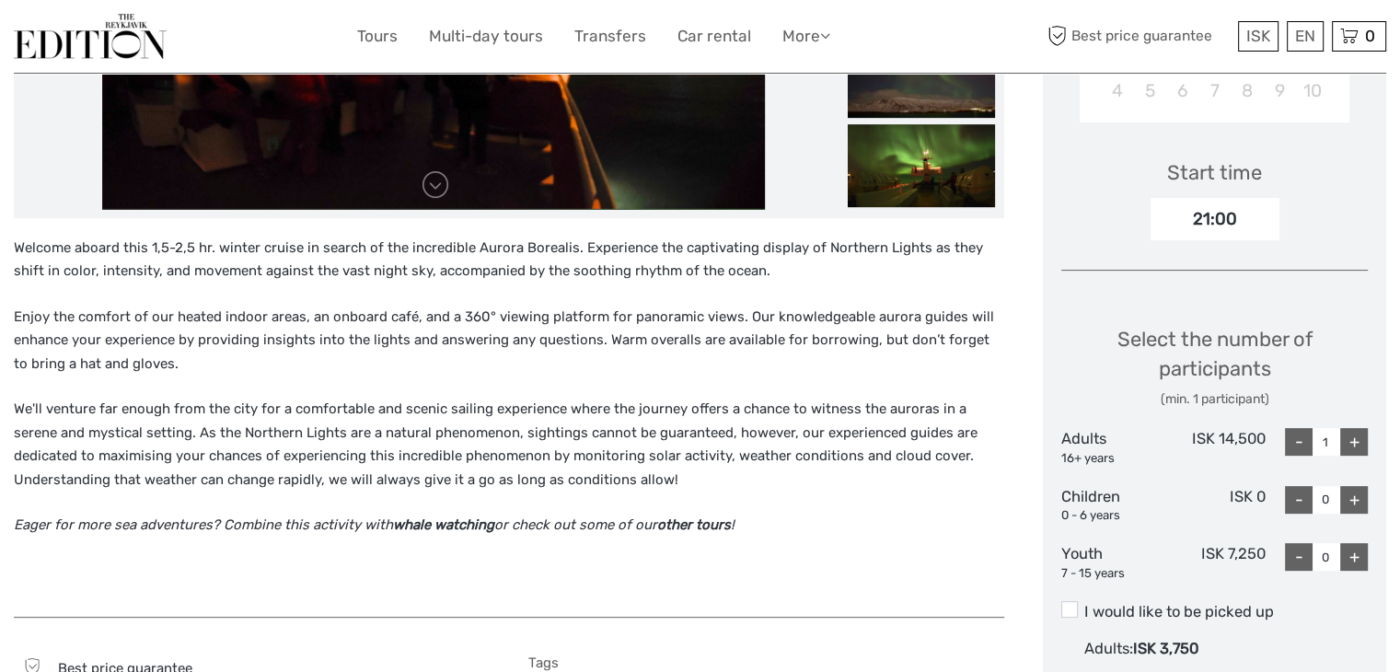
click at [1352, 438] on div "+" at bounding box center [1354, 442] width 28 height 28
drag, startPoint x: 1352, startPoint y: 438, endPoint x: 1367, endPoint y: 451, distance: 19.6
click at [1352, 439] on div "+" at bounding box center [1354, 442] width 28 height 28
click at [1298, 448] on div "-" at bounding box center [1299, 442] width 28 height 28
type input "2"
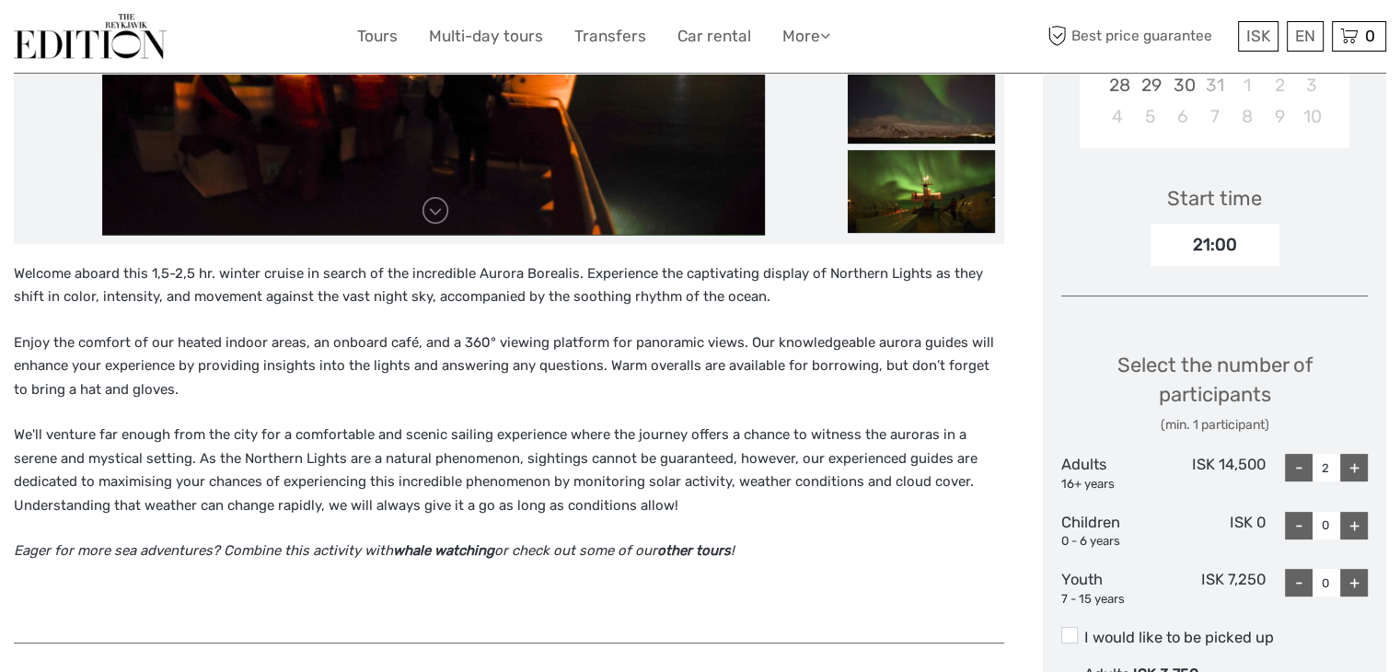
scroll to position [828, 0]
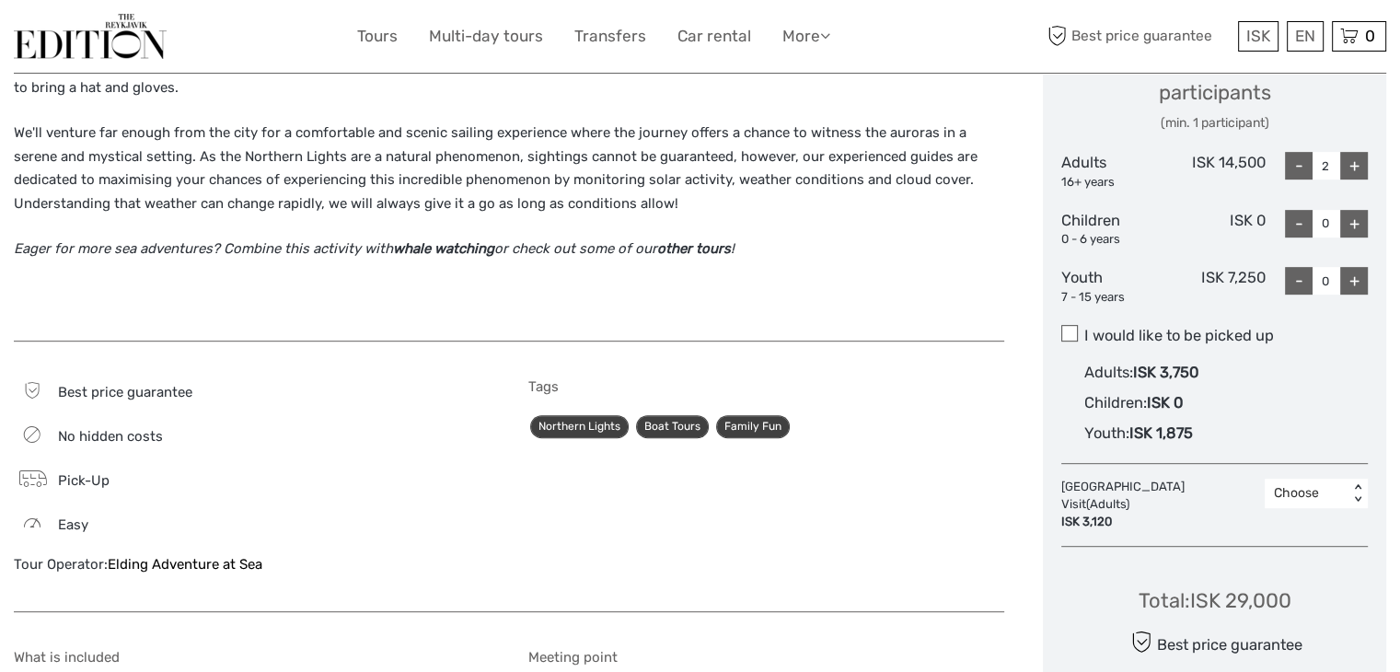
click at [1073, 340] on span at bounding box center [1069, 333] width 17 height 17
click at [1084, 329] on input "I would like to be picked up" at bounding box center [1084, 329] width 0 height 0
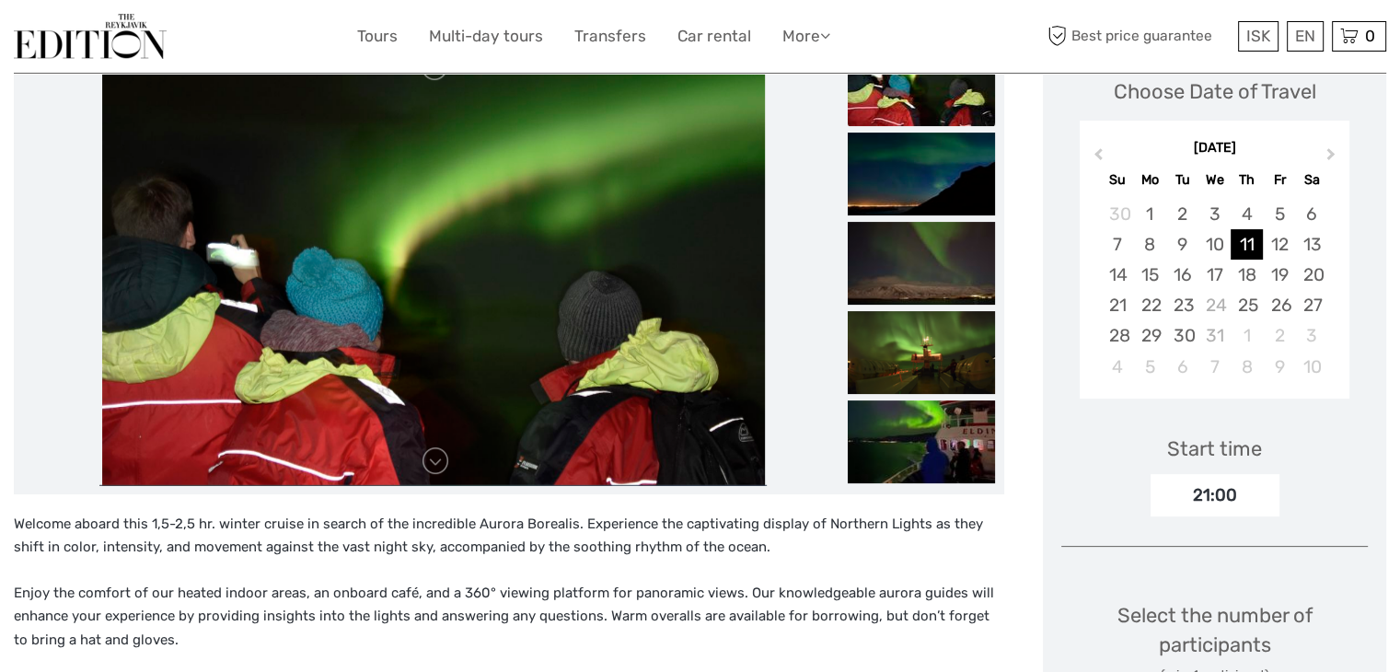
scroll to position [92, 0]
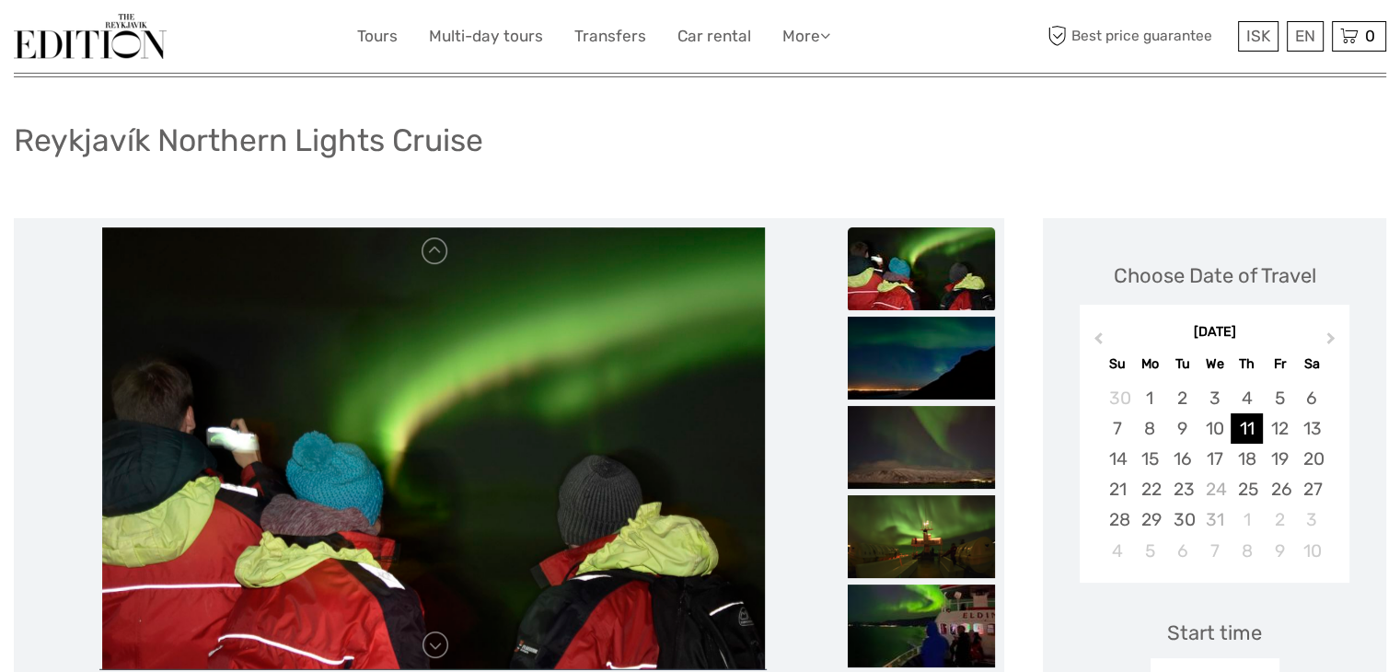
click at [900, 267] on img at bounding box center [921, 268] width 147 height 83
click at [911, 371] on img at bounding box center [921, 358] width 147 height 83
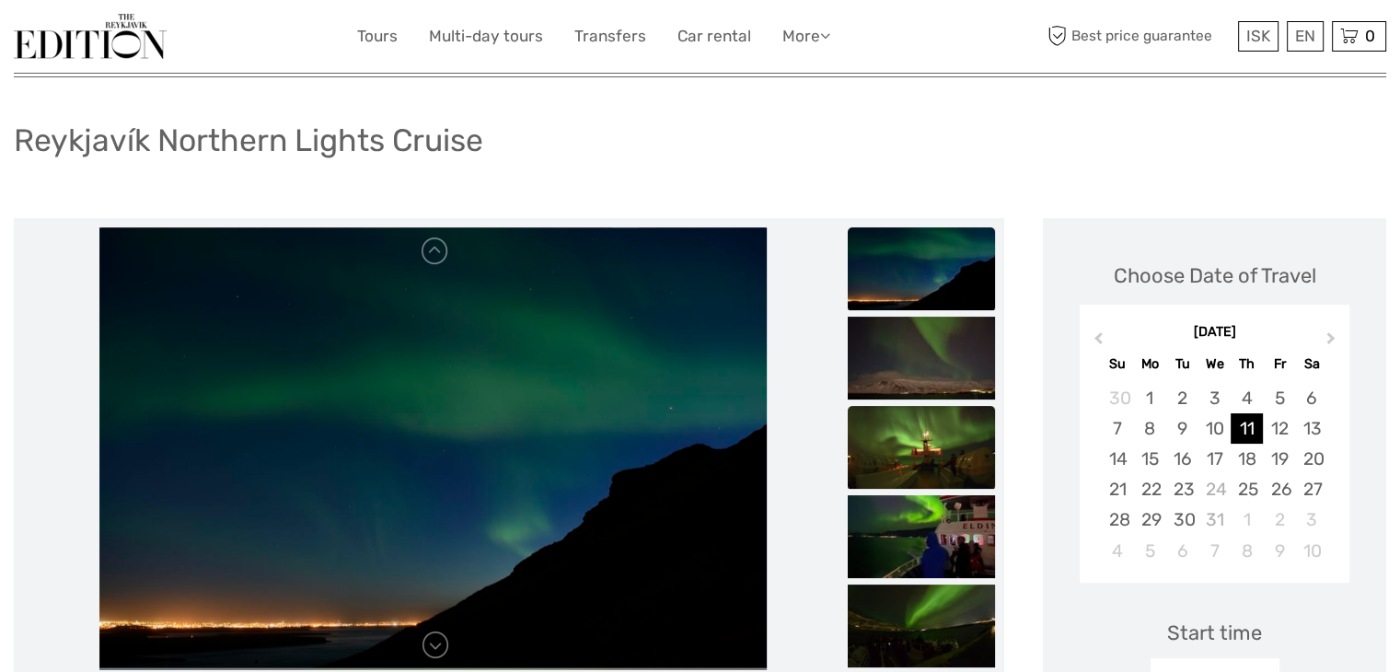
click at [904, 420] on img at bounding box center [921, 447] width 147 height 83
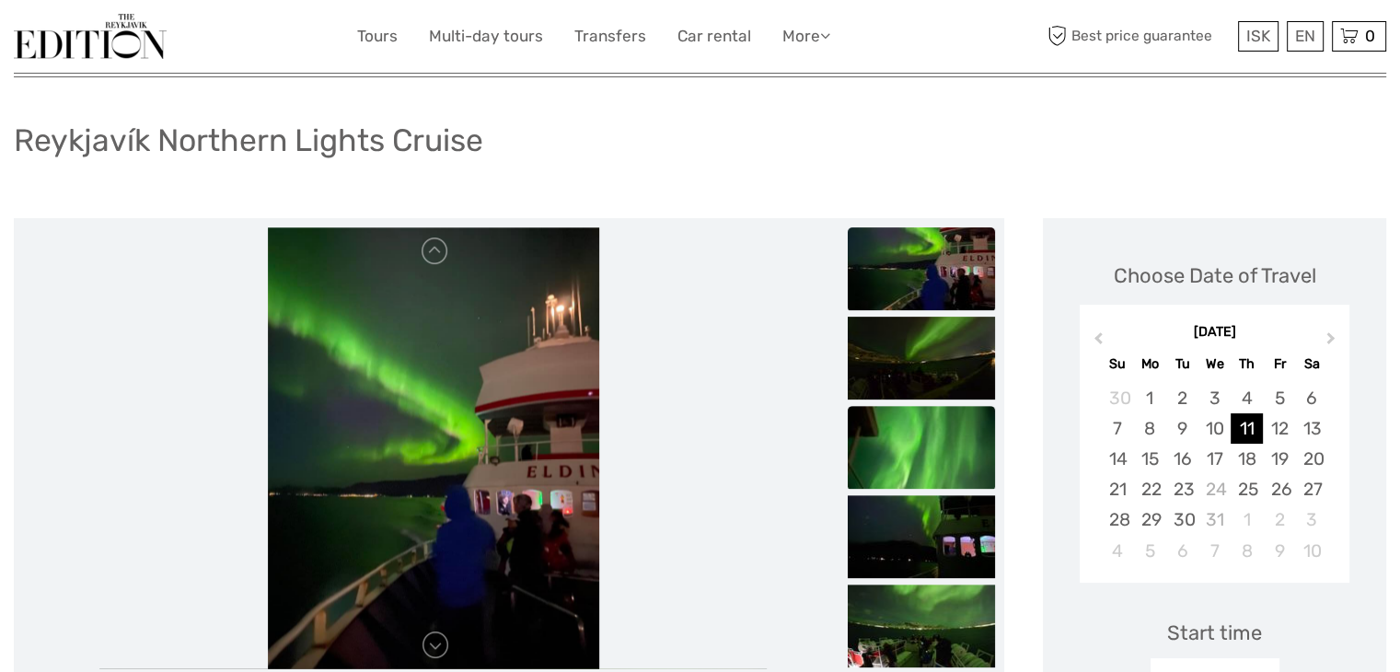
scroll to position [184, 0]
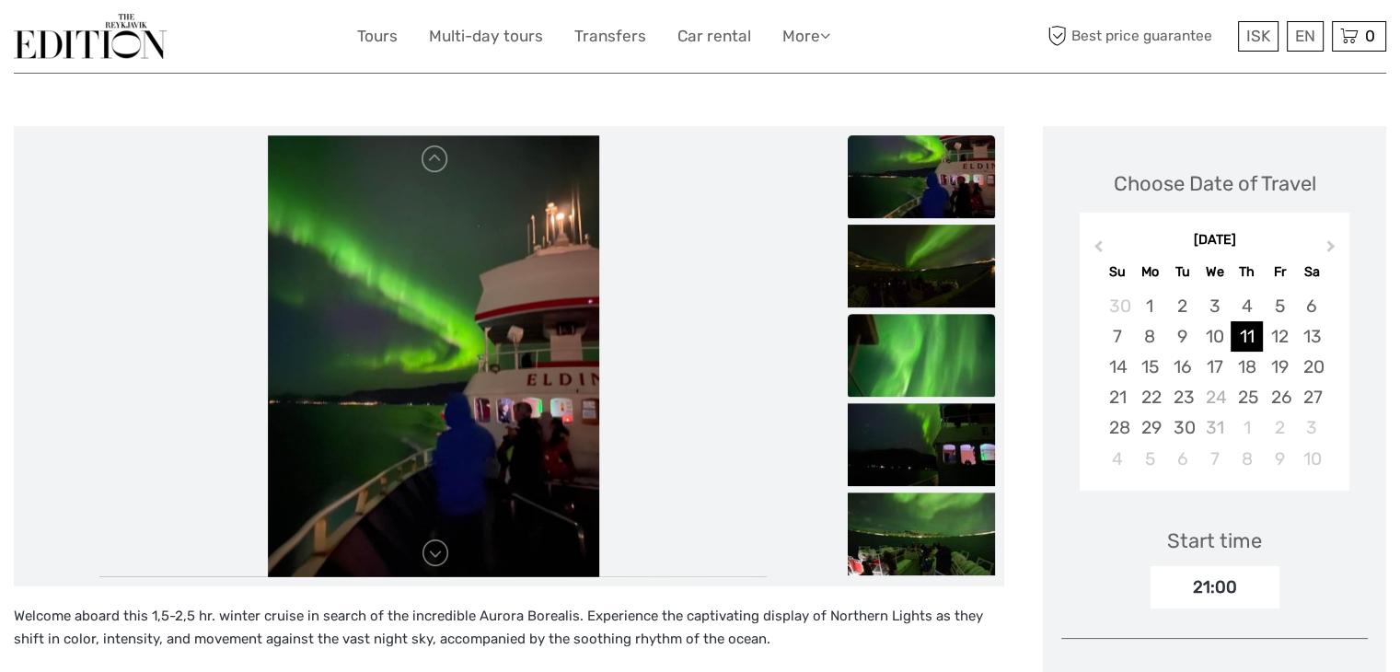
click at [902, 427] on img at bounding box center [921, 444] width 147 height 83
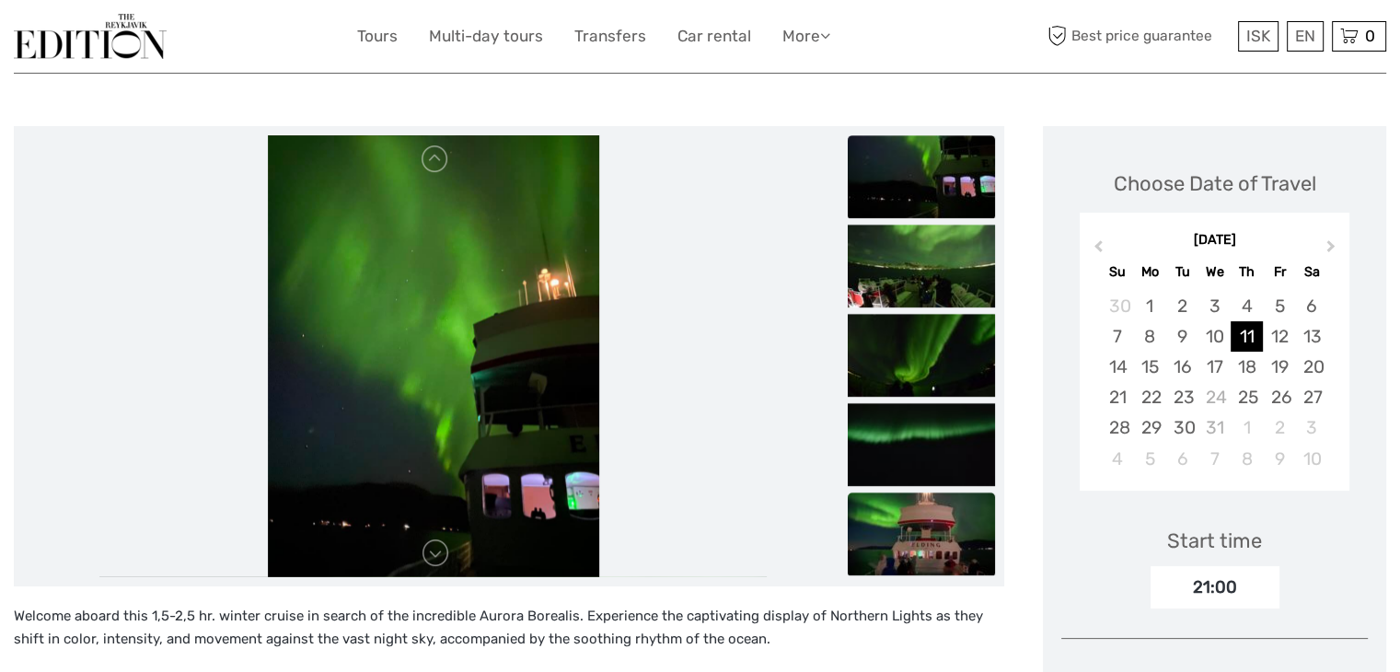
click at [935, 520] on img at bounding box center [921, 533] width 147 height 83
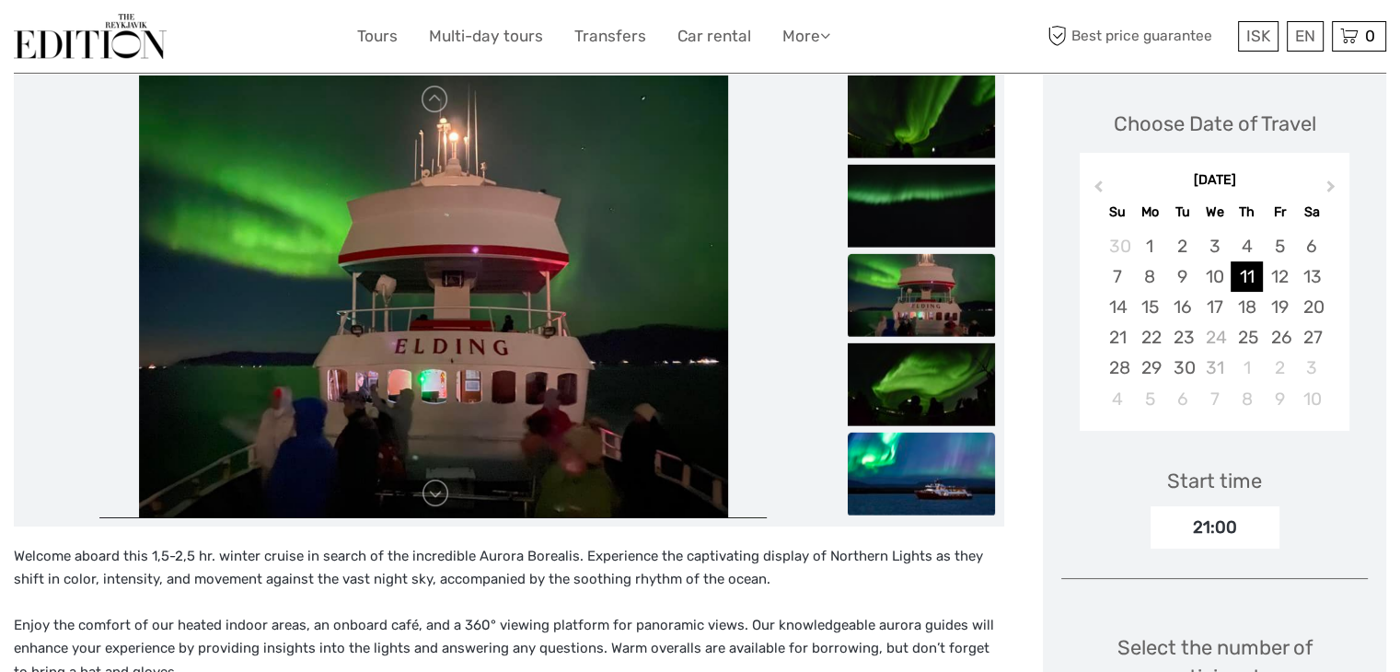
scroll to position [276, 0]
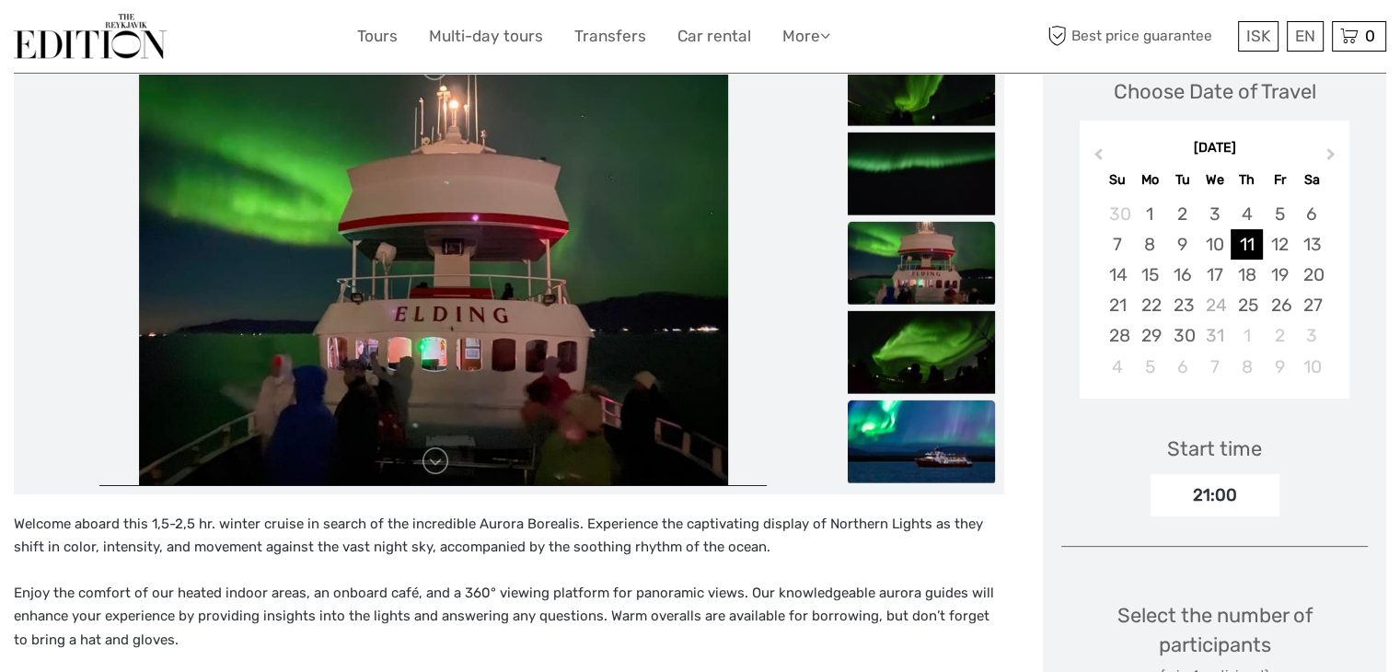
click at [924, 459] on img at bounding box center [921, 440] width 147 height 83
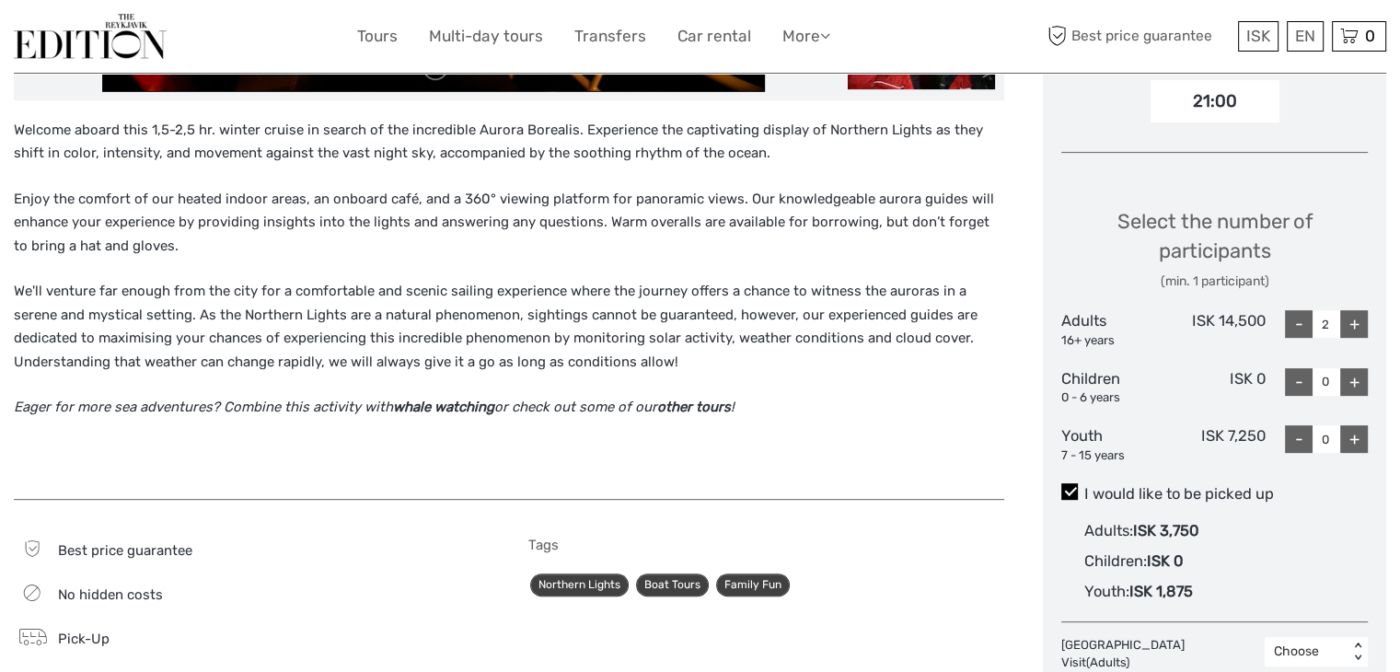
scroll to position [828, 0]
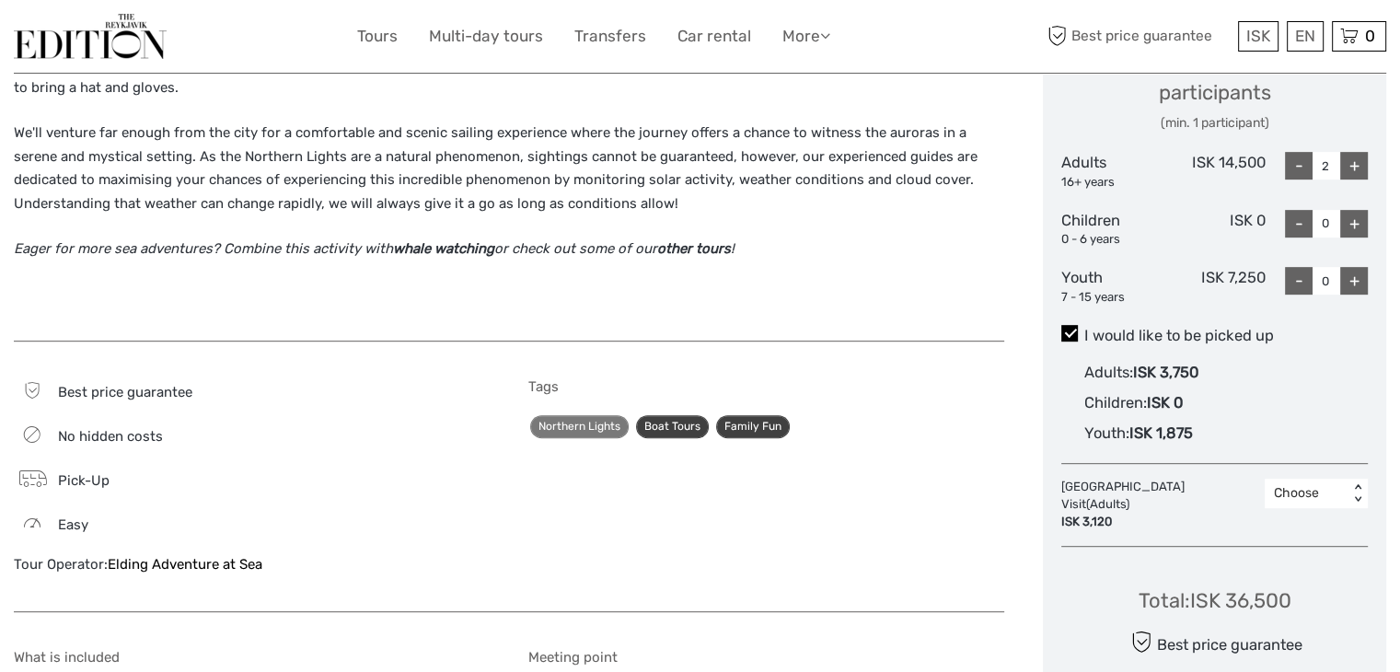
click at [581, 425] on link "Northern Lights" at bounding box center [579, 426] width 98 height 23
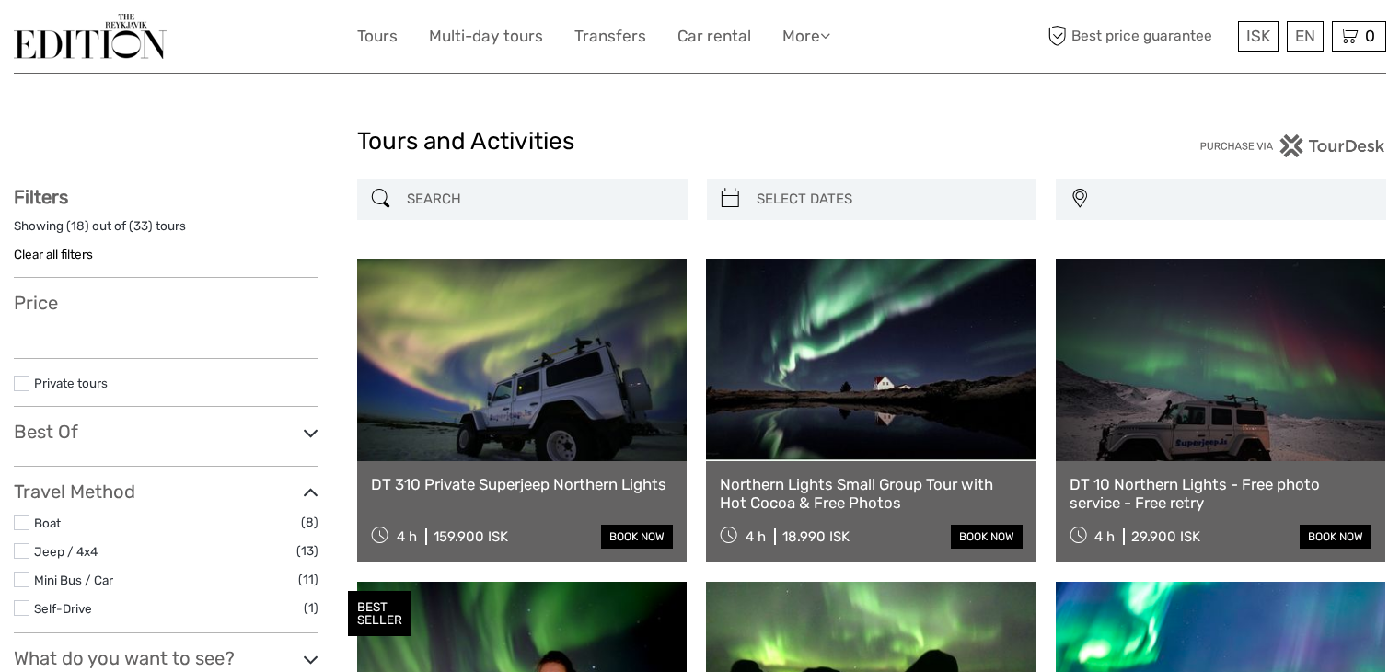
select select
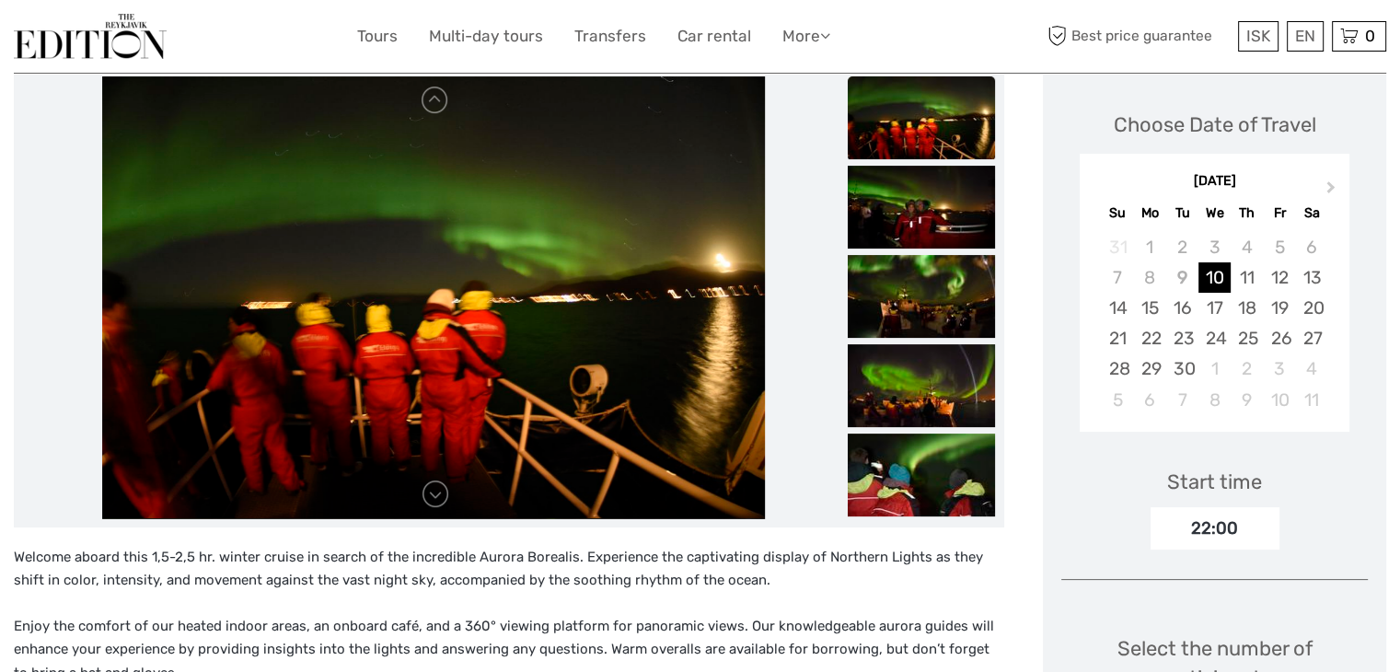
scroll to position [276, 0]
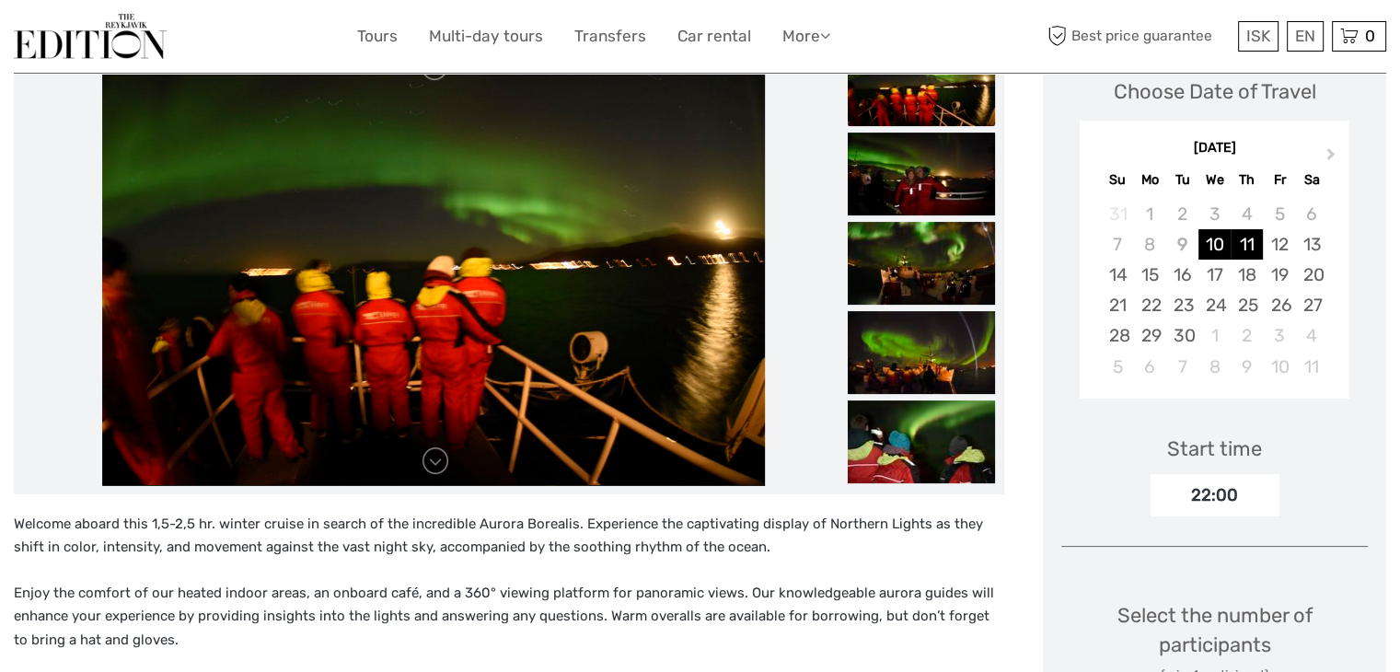
click at [1244, 241] on div "11" at bounding box center [1247, 244] width 32 height 30
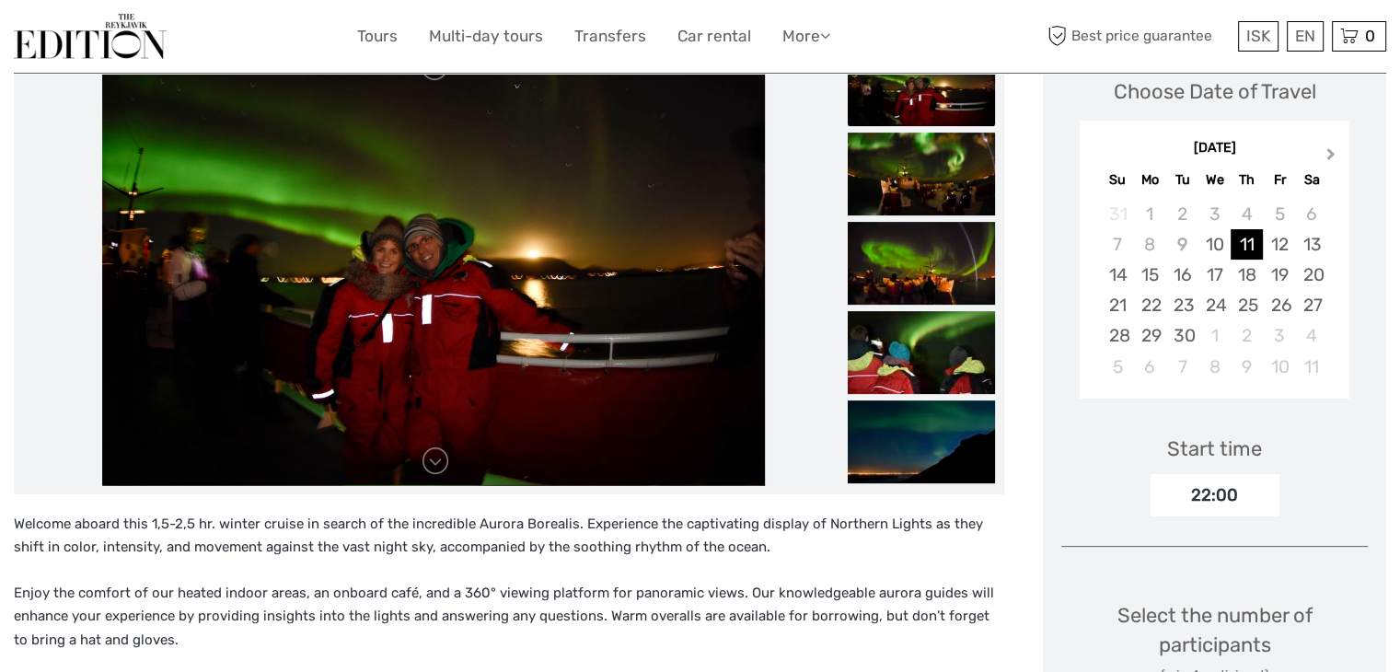
click at [1331, 156] on span "Next Month" at bounding box center [1331, 158] width 0 height 27
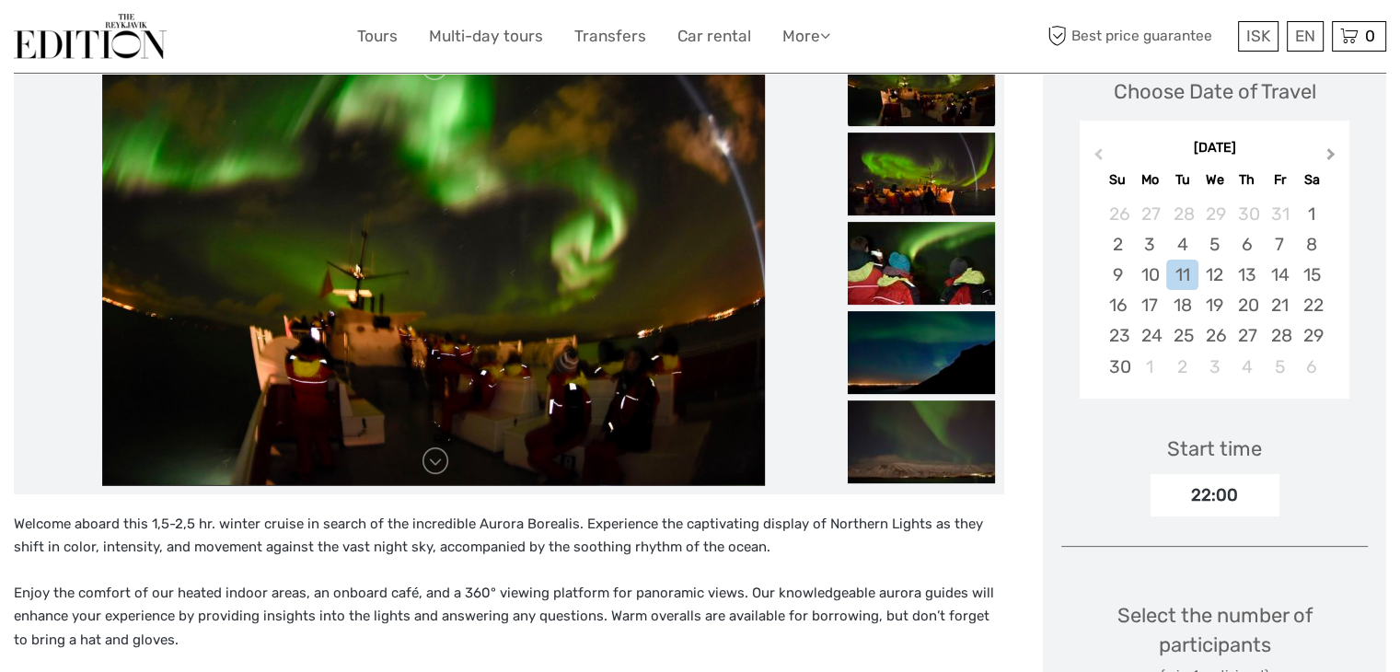
click at [1331, 156] on span "Next Month" at bounding box center [1331, 158] width 0 height 27
click at [1245, 243] on div "11" at bounding box center [1247, 244] width 32 height 30
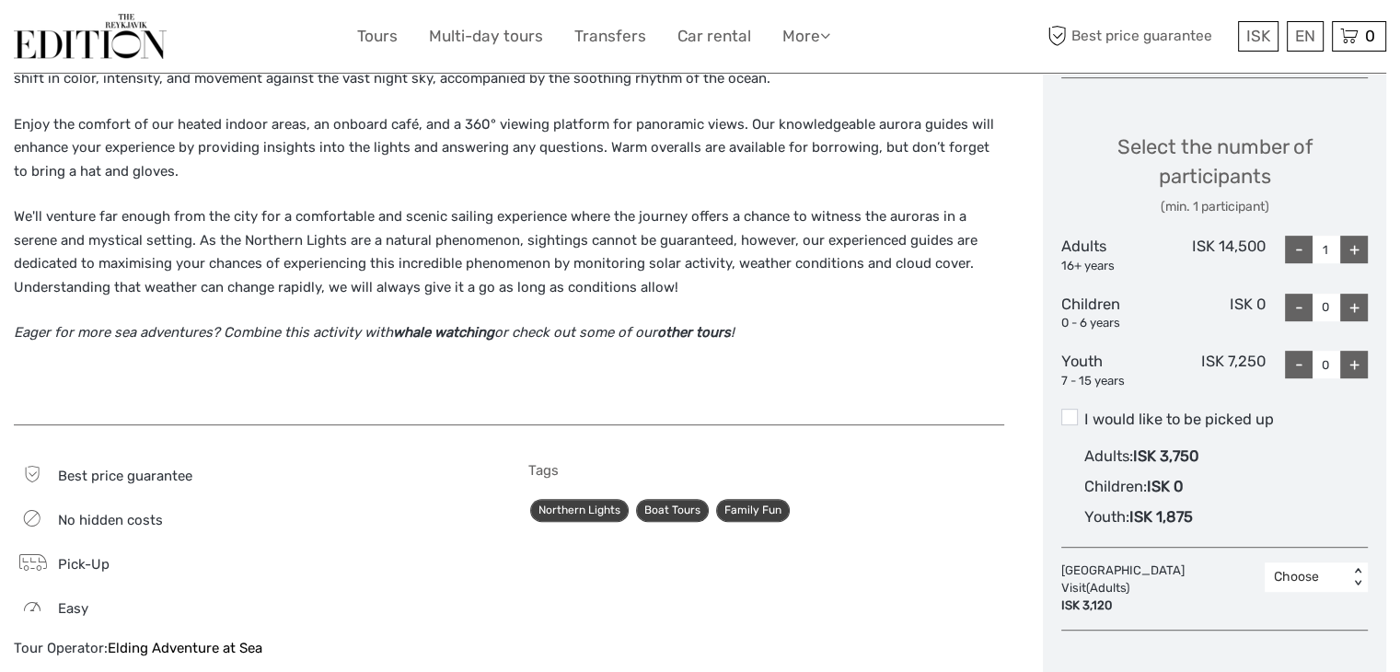
scroll to position [828, 0]
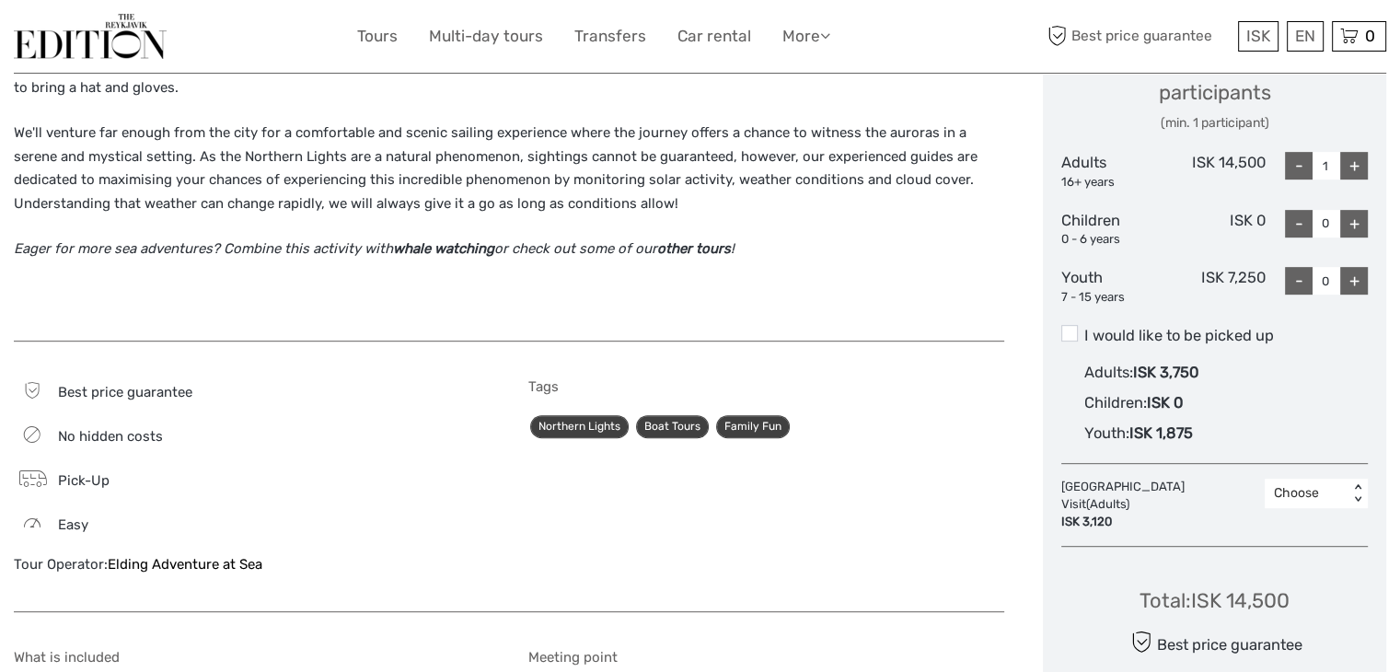
click at [1353, 163] on div "+" at bounding box center [1354, 166] width 28 height 28
type input "2"
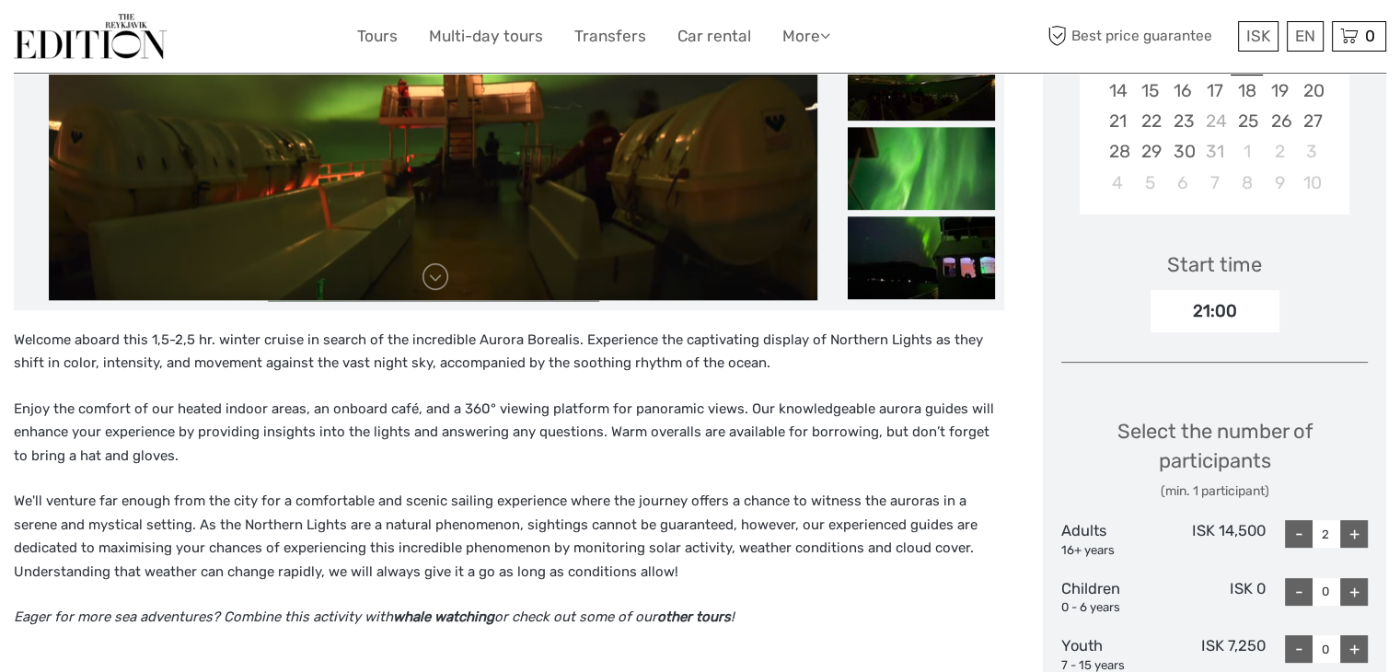
scroll to position [92, 0]
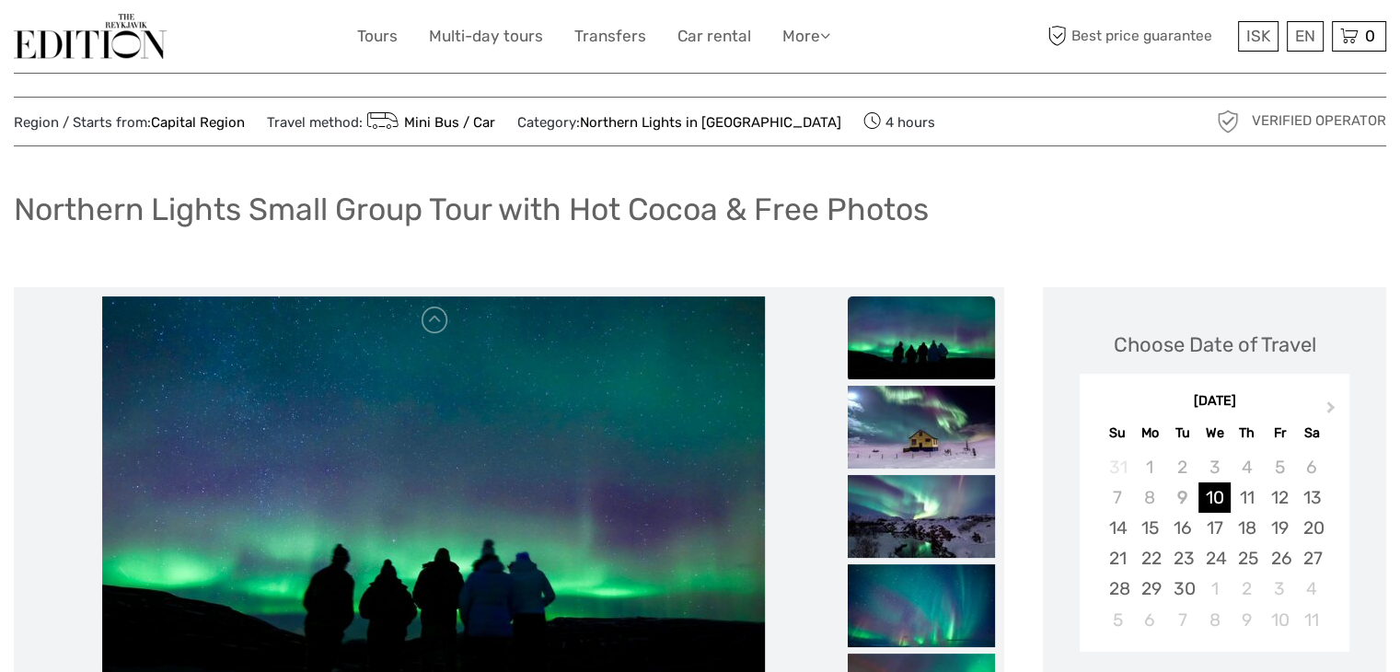
scroll to position [184, 0]
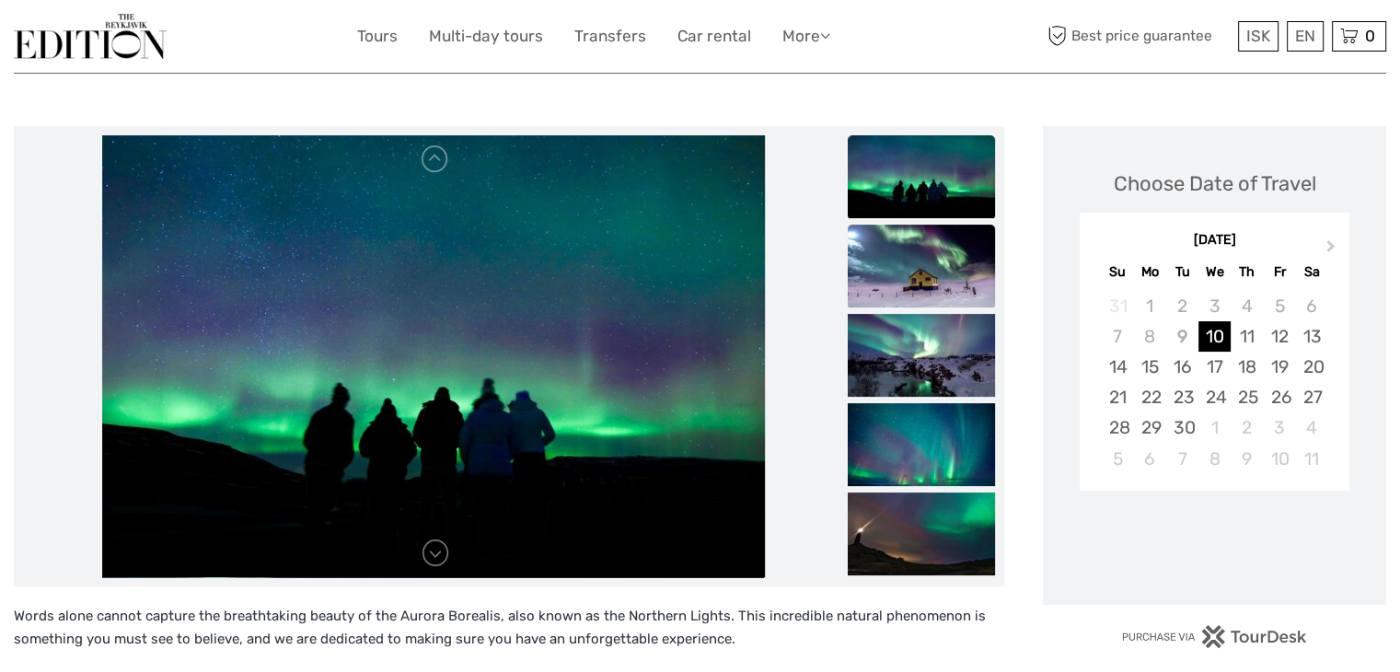
click at [923, 248] on img at bounding box center [921, 266] width 147 height 83
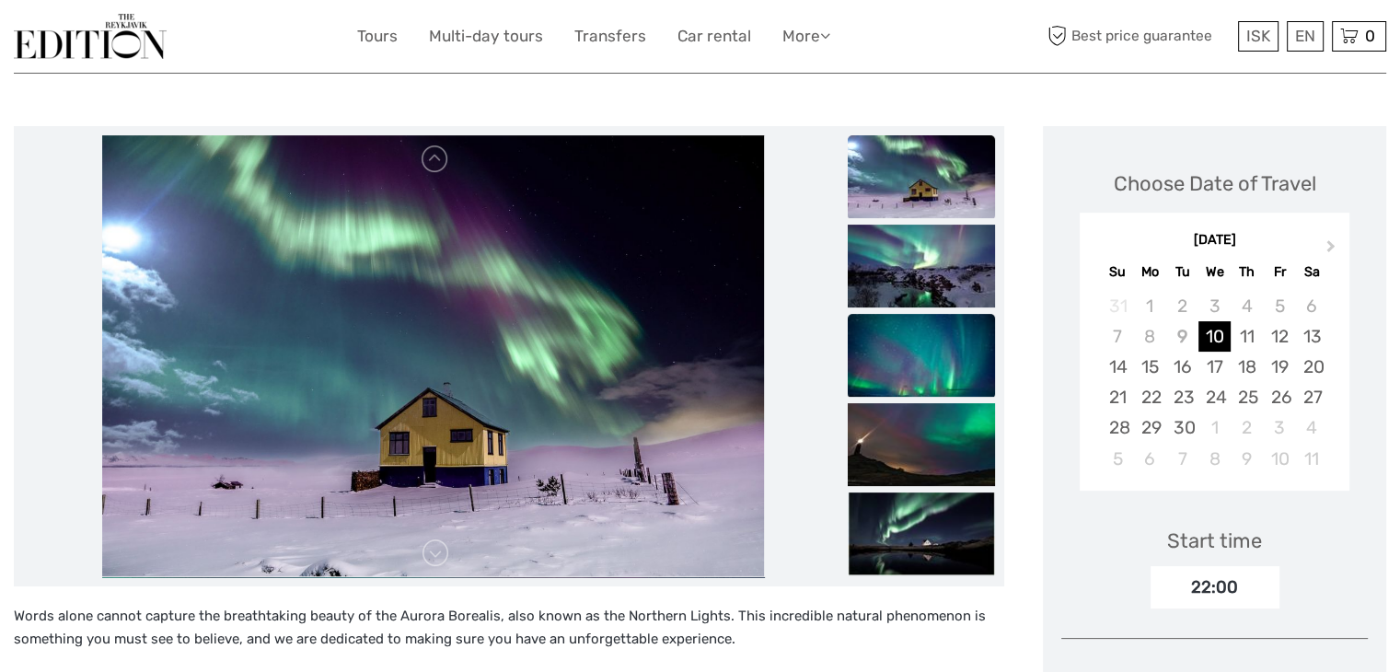
click at [908, 315] on img at bounding box center [921, 355] width 147 height 83
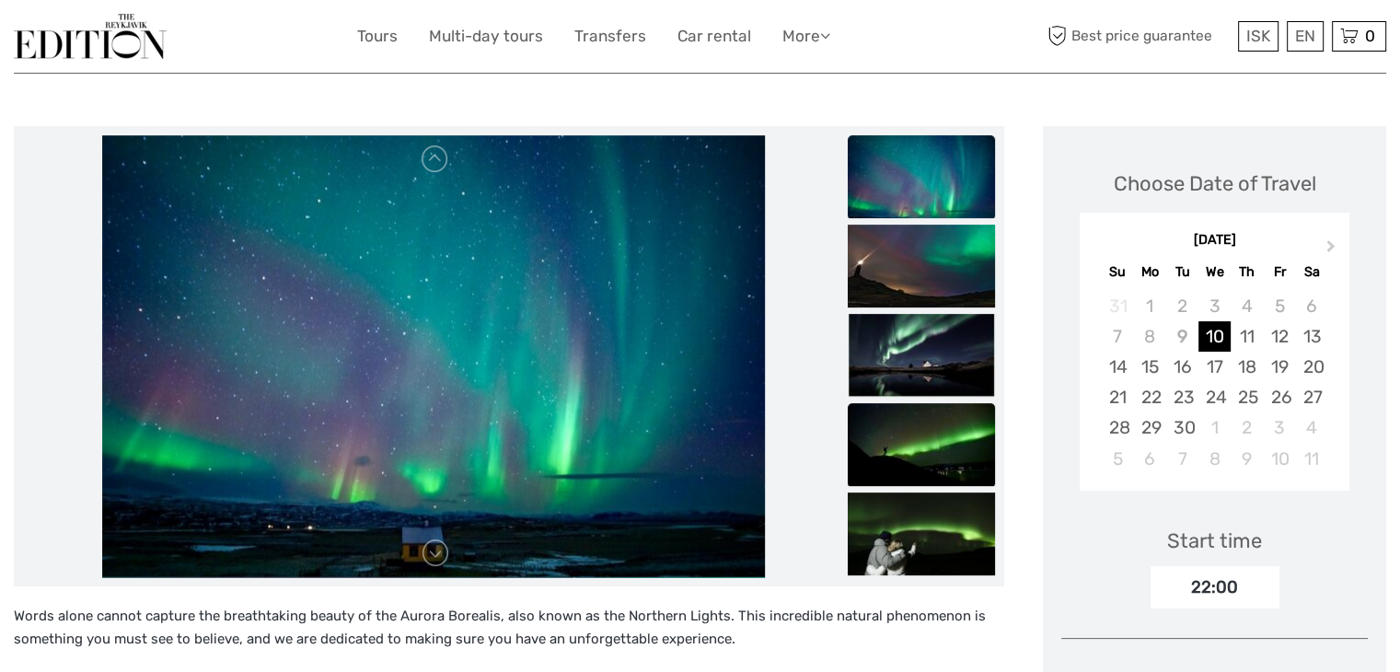
click at [916, 446] on img at bounding box center [921, 444] width 147 height 83
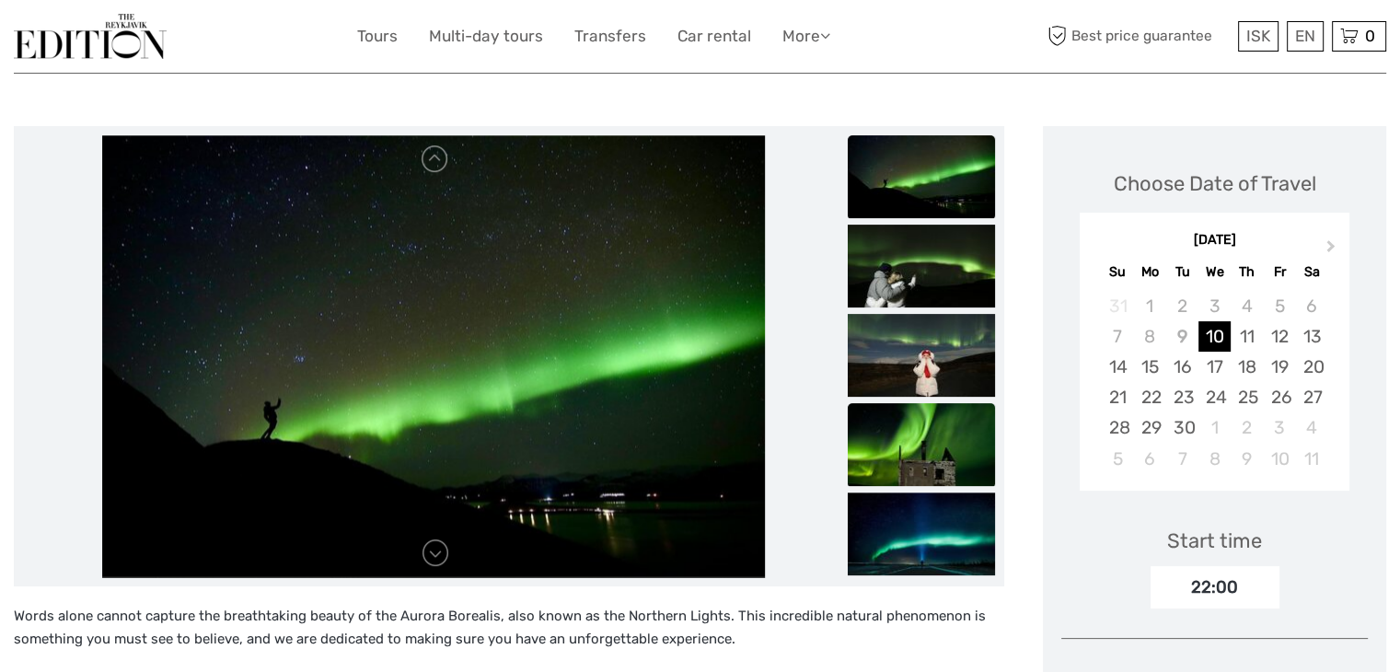
click at [909, 443] on img at bounding box center [921, 444] width 147 height 83
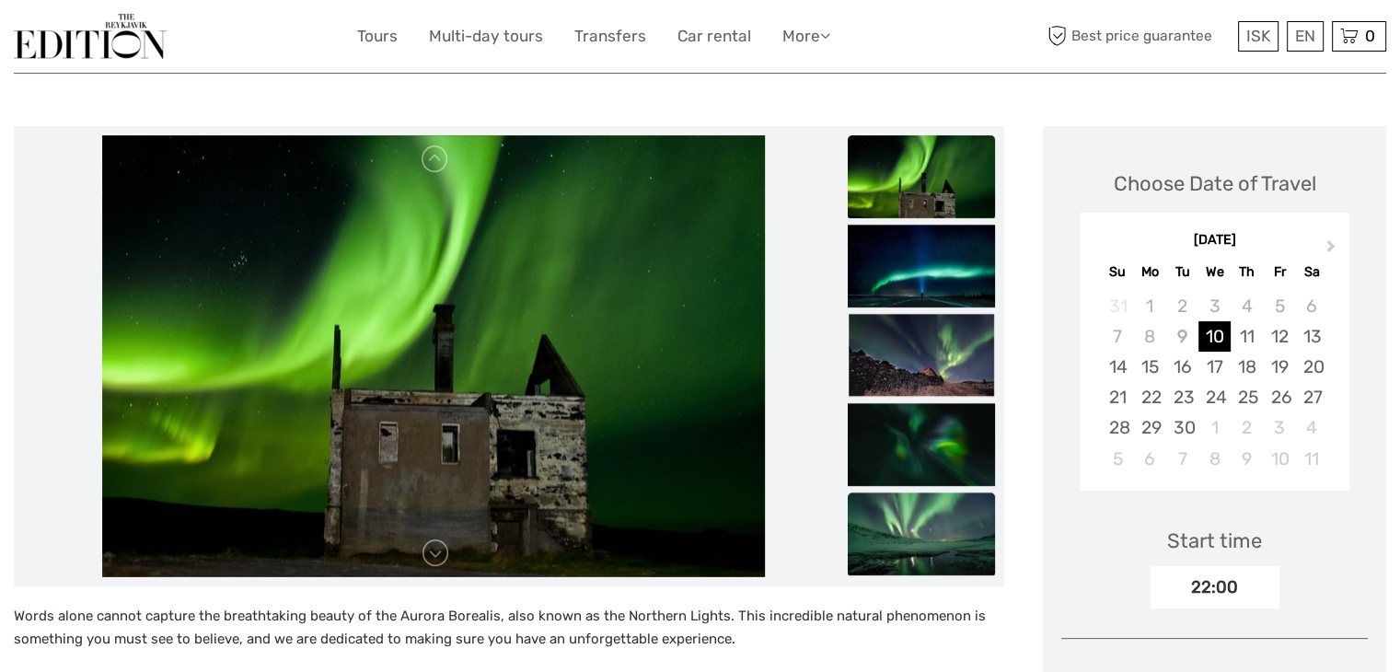
click at [923, 492] on img at bounding box center [921, 533] width 147 height 83
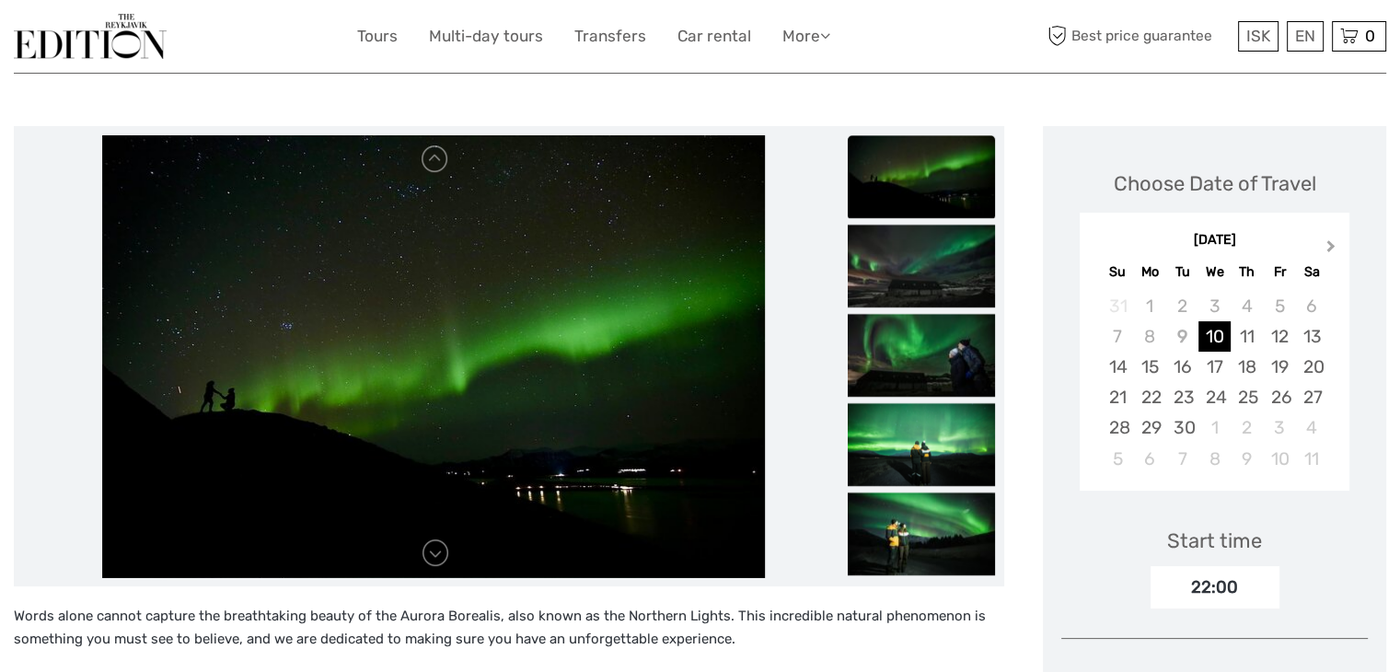
click at [1331, 250] on span "Next Month" at bounding box center [1331, 250] width 0 height 27
click at [1331, 249] on span "Next Month" at bounding box center [1331, 250] width 0 height 27
click at [1255, 333] on div "11" at bounding box center [1247, 336] width 32 height 30
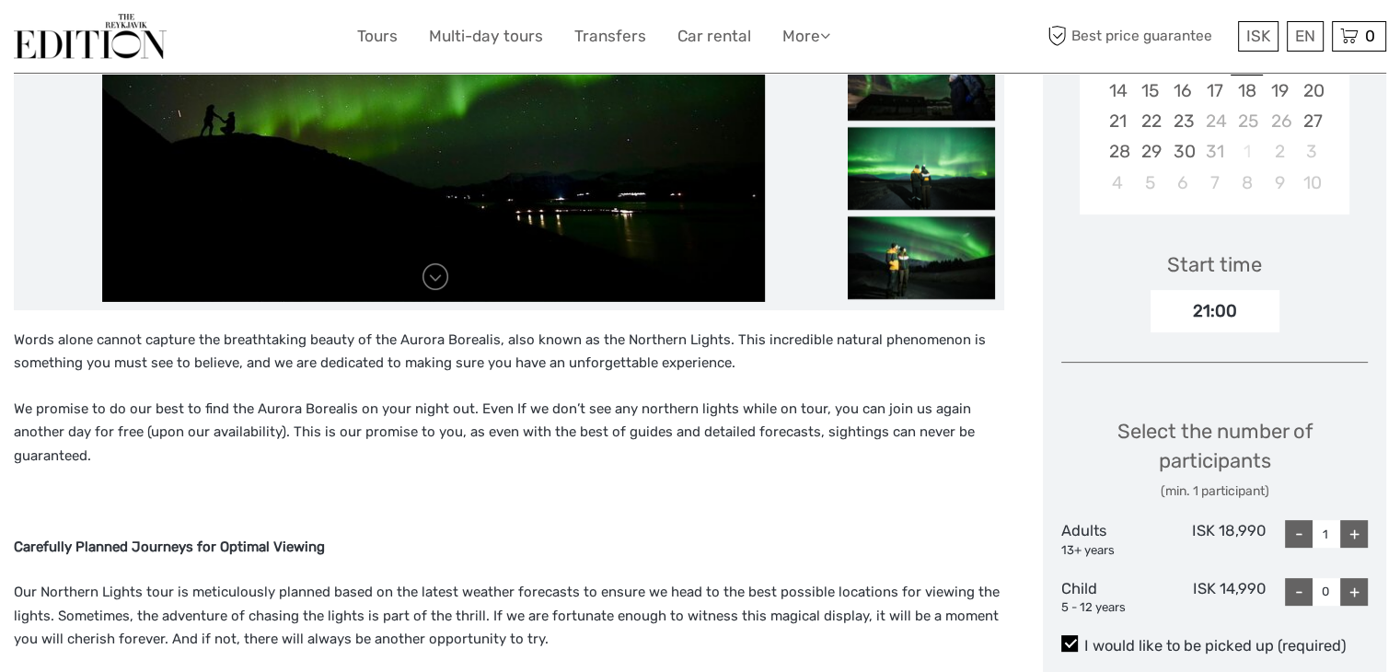
scroll to position [552, 0]
